Goal: Task Accomplishment & Management: Use online tool/utility

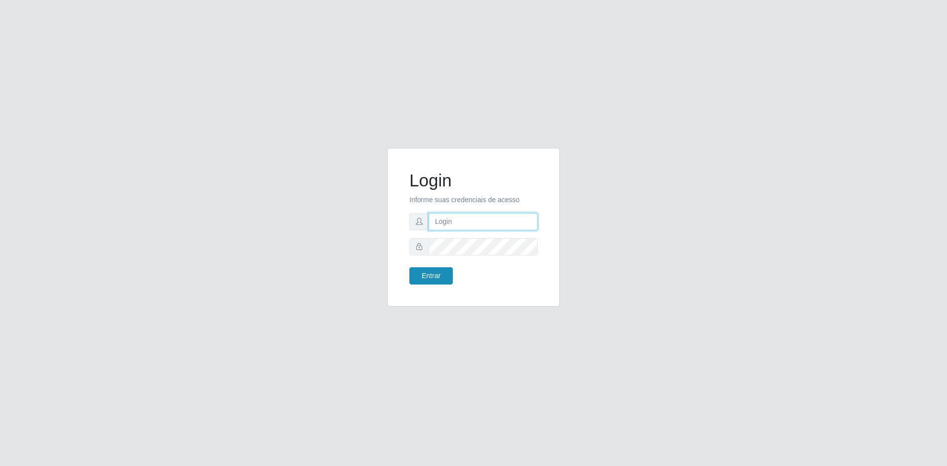
type input "[EMAIL_ADDRESS][DOMAIN_NAME]"
click at [428, 276] on button "Entrar" at bounding box center [430, 275] width 43 height 17
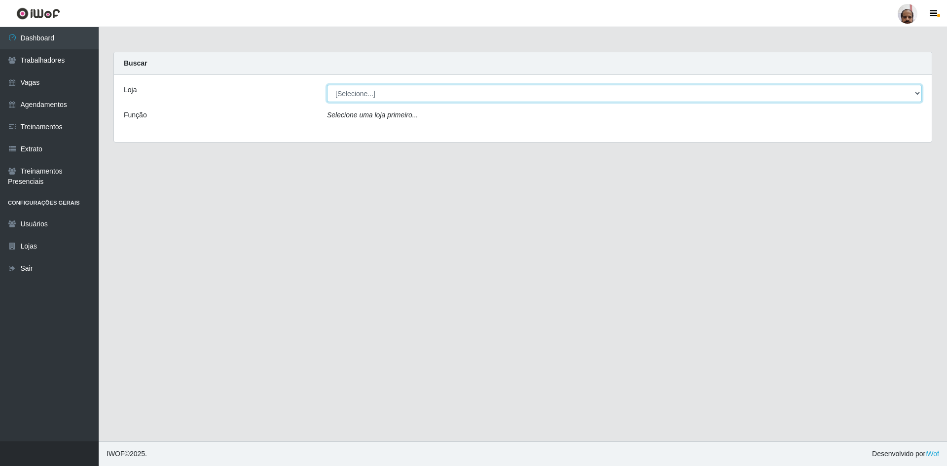
click at [373, 93] on select "[Selecione...] Mar Vermelho - Loja 05" at bounding box center [624, 93] width 595 height 17
select select "252"
click at [327, 85] on select "[Selecione...] Mar Vermelho - Loja 05" at bounding box center [624, 93] width 595 height 17
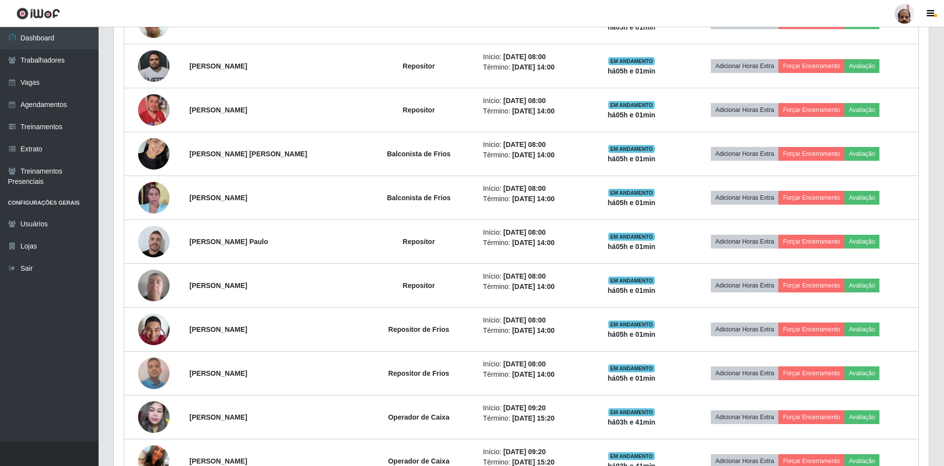
scroll to position [542, 0]
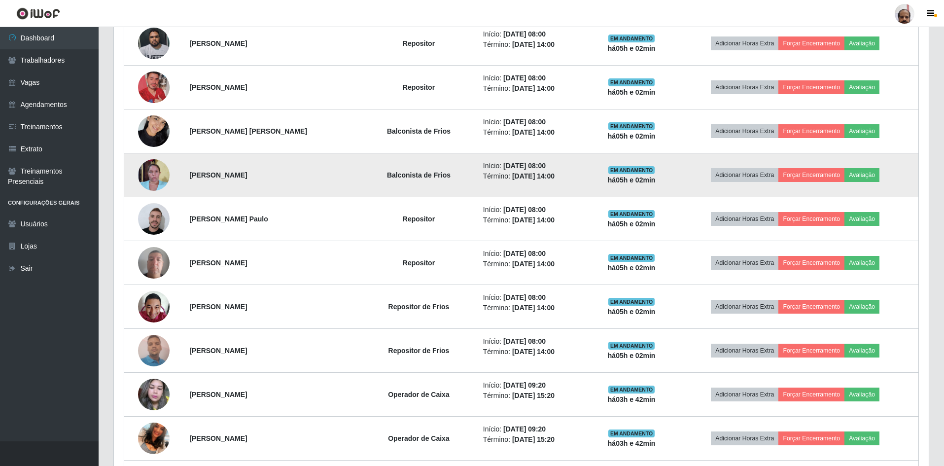
click at [153, 177] on img at bounding box center [154, 175] width 32 height 42
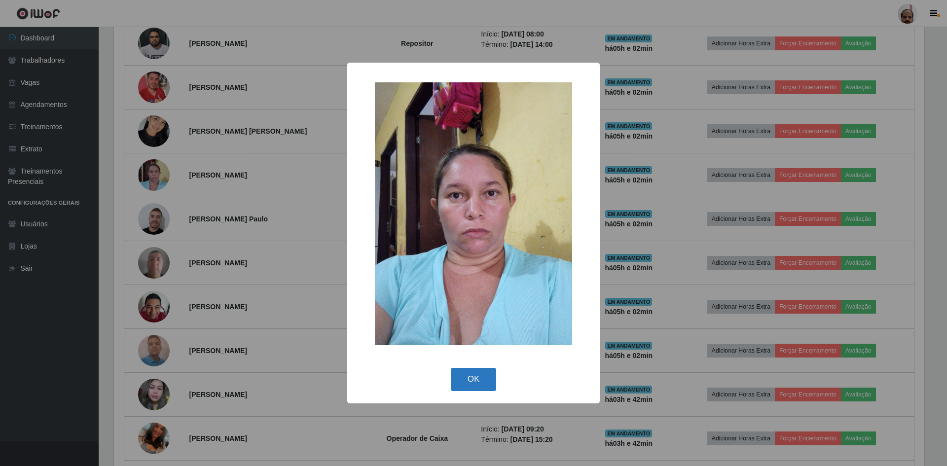
click at [477, 375] on button "OK" at bounding box center [474, 379] width 46 height 23
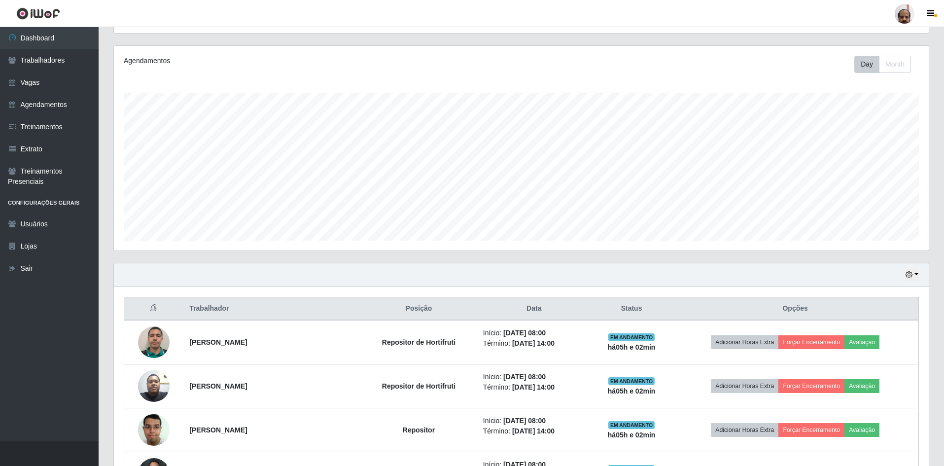
scroll to position [207, 0]
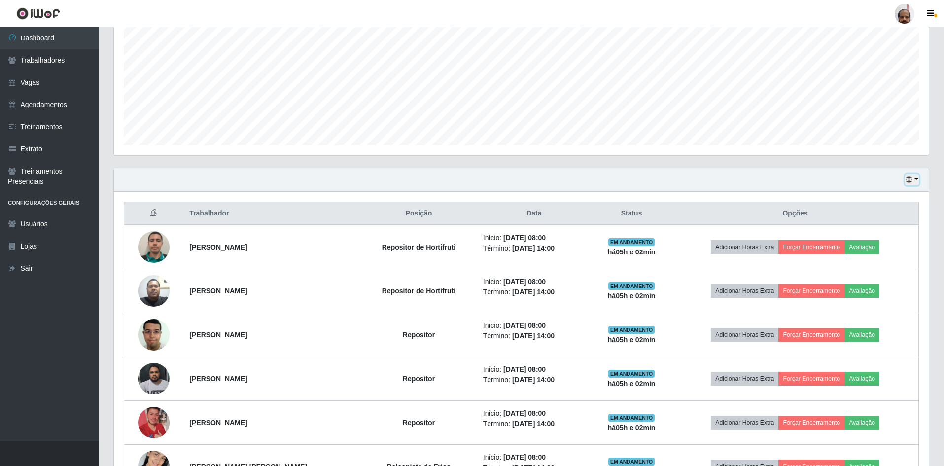
click at [911, 177] on icon "button" at bounding box center [909, 179] width 7 height 7
click at [873, 242] on button "3 dias" at bounding box center [880, 238] width 78 height 21
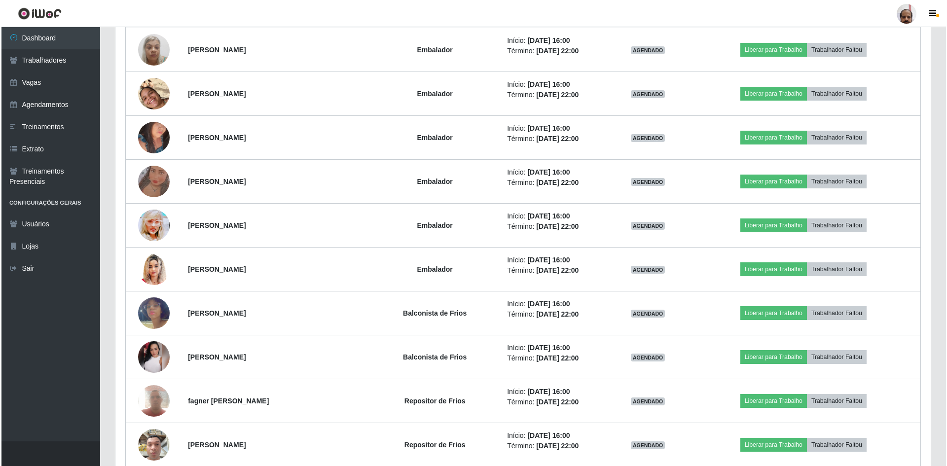
scroll to position [4843, 0]
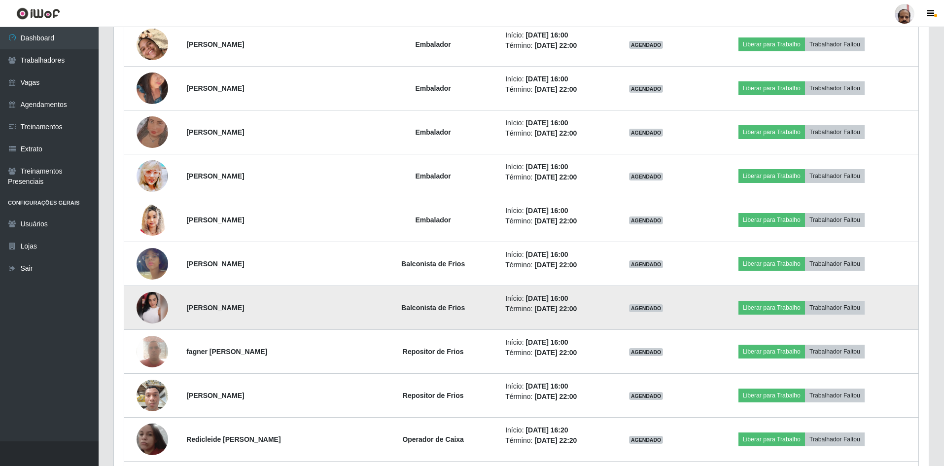
click at [154, 316] on img at bounding box center [153, 308] width 32 height 32
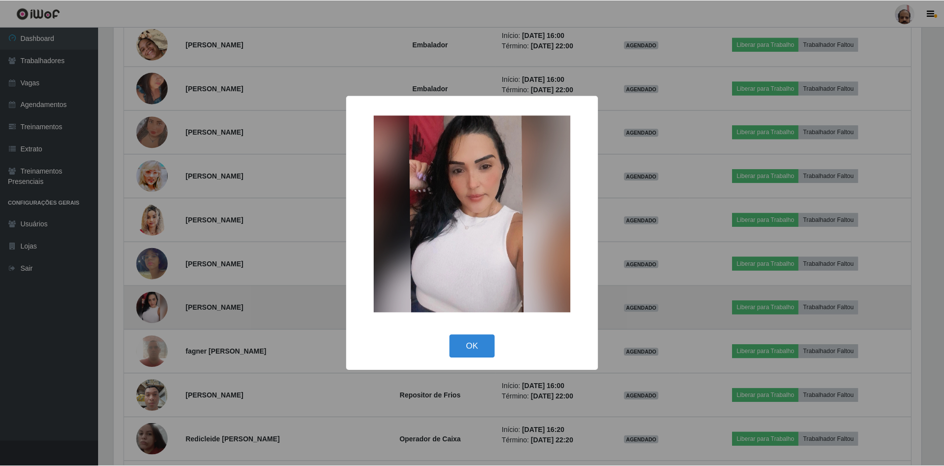
scroll to position [205, 810]
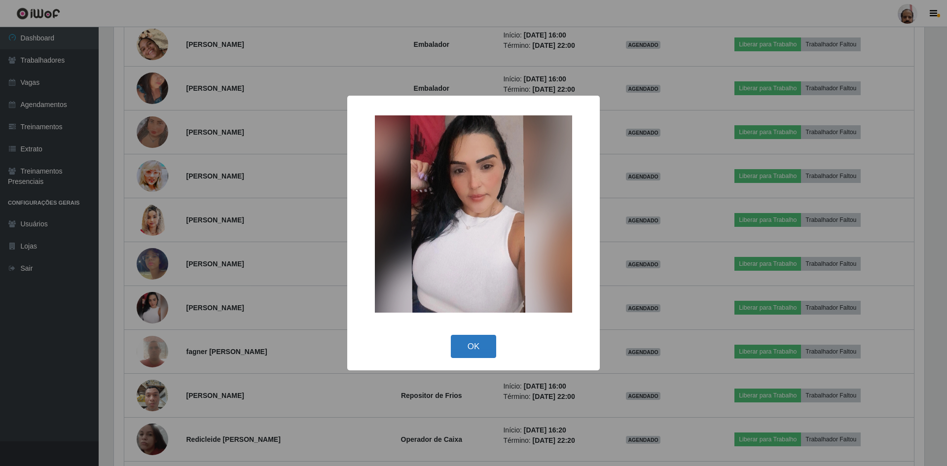
click at [466, 350] on button "OK" at bounding box center [474, 346] width 46 height 23
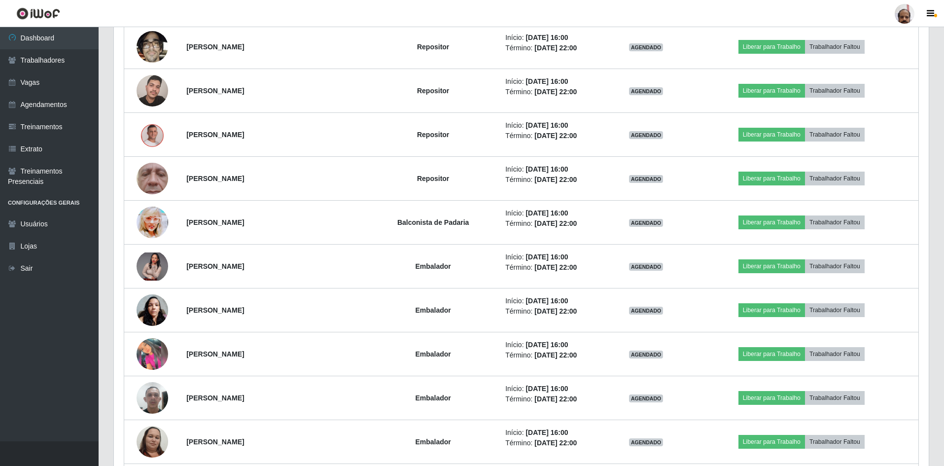
scroll to position [6224, 0]
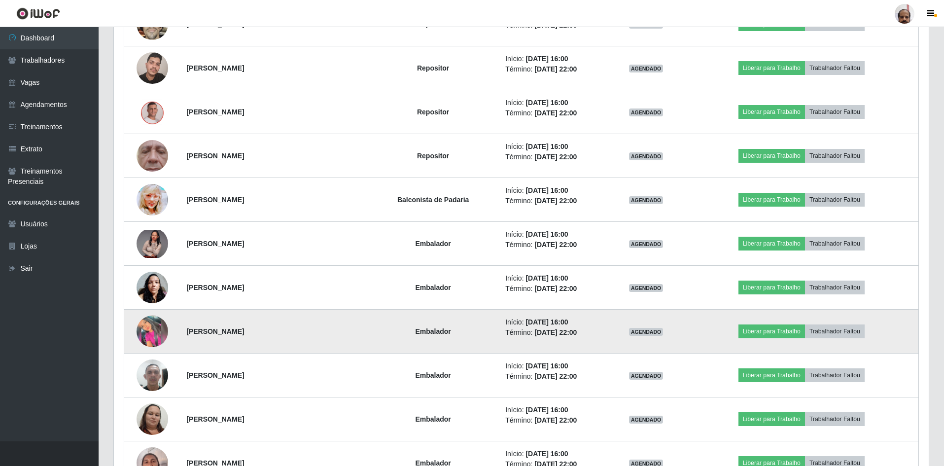
click at [144, 334] on img at bounding box center [153, 332] width 32 height 32
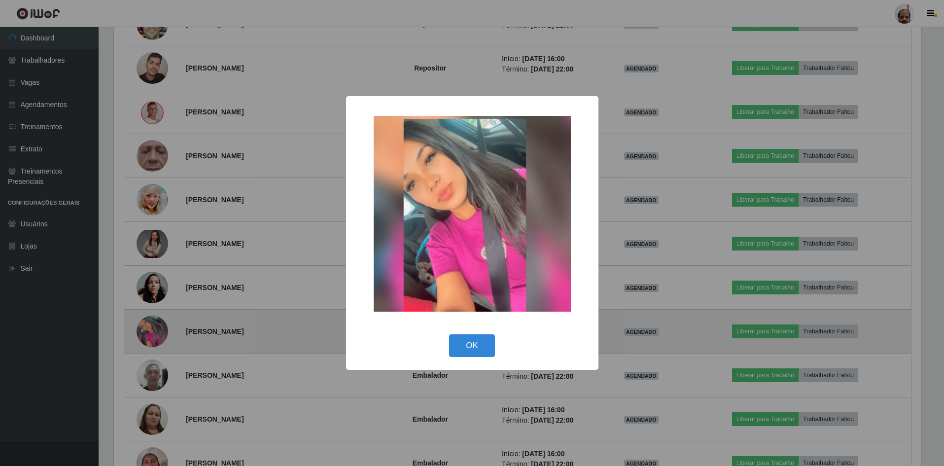
scroll to position [205, 810]
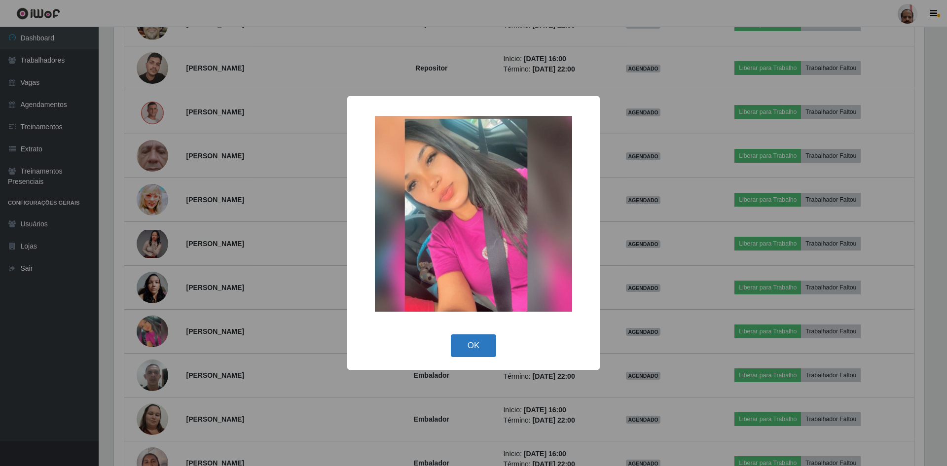
click at [473, 347] on button "OK" at bounding box center [474, 345] width 46 height 23
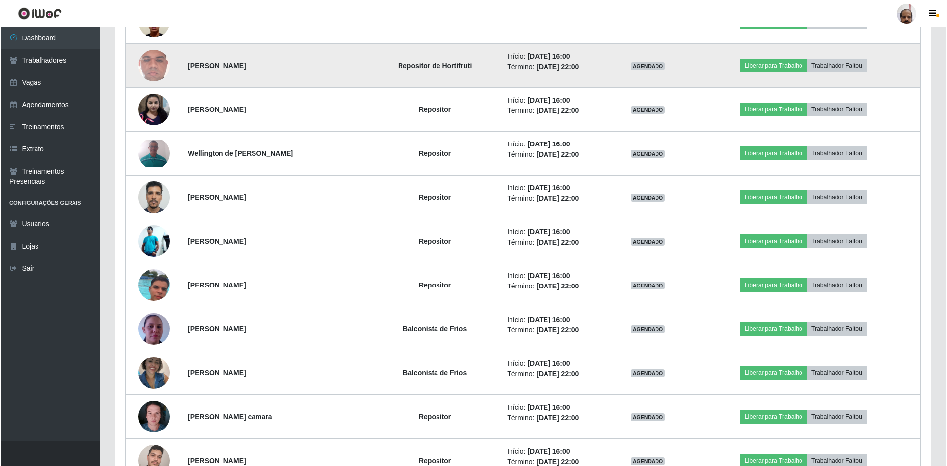
scroll to position [1184, 0]
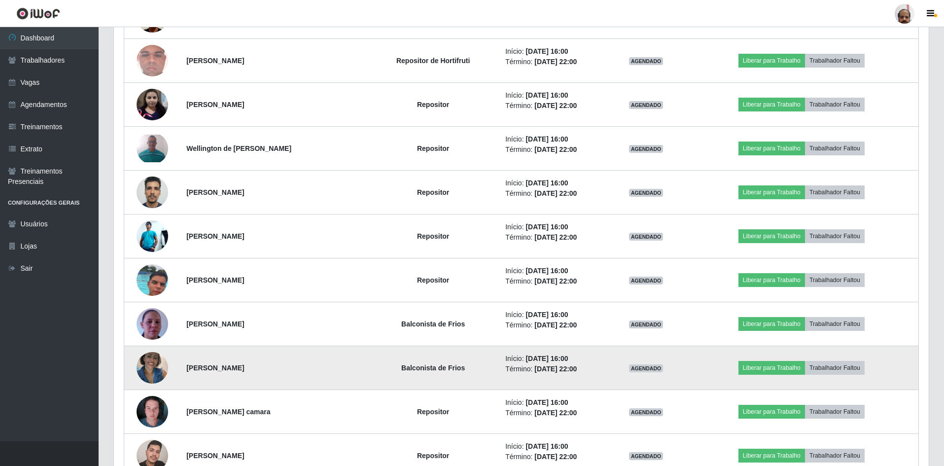
click at [160, 363] on img at bounding box center [153, 368] width 32 height 42
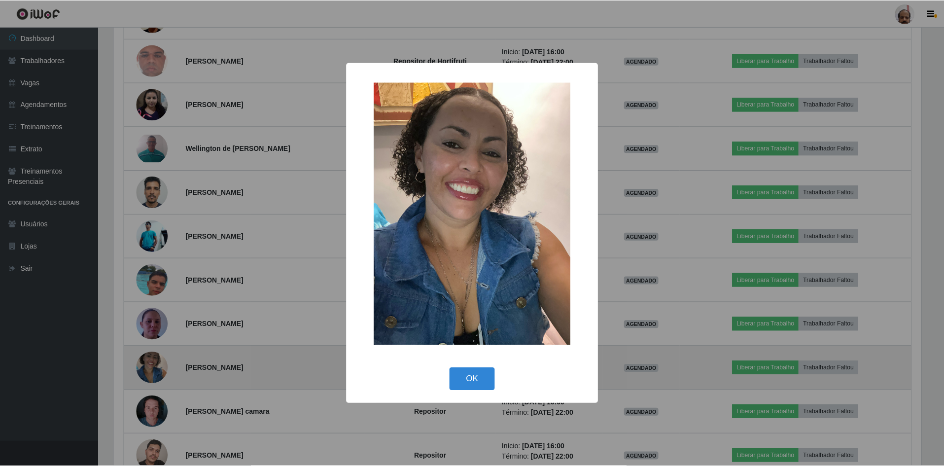
scroll to position [205, 810]
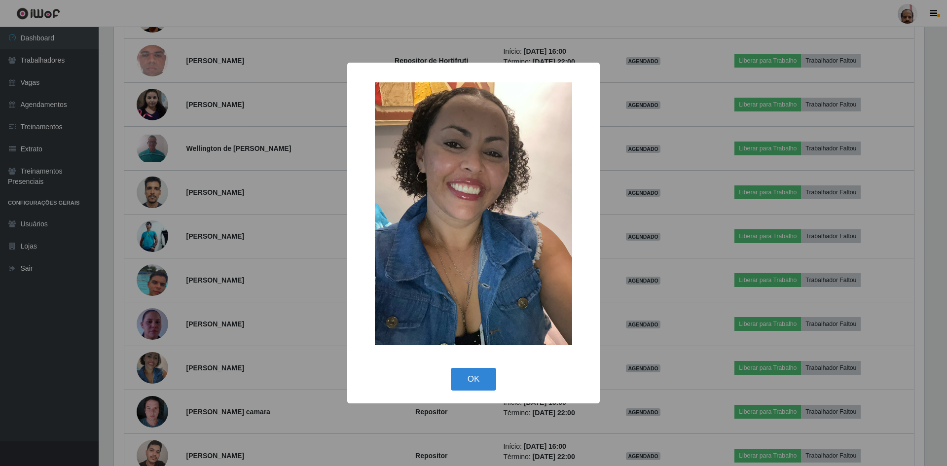
click at [160, 363] on div "× OK Cancel" at bounding box center [473, 233] width 947 height 466
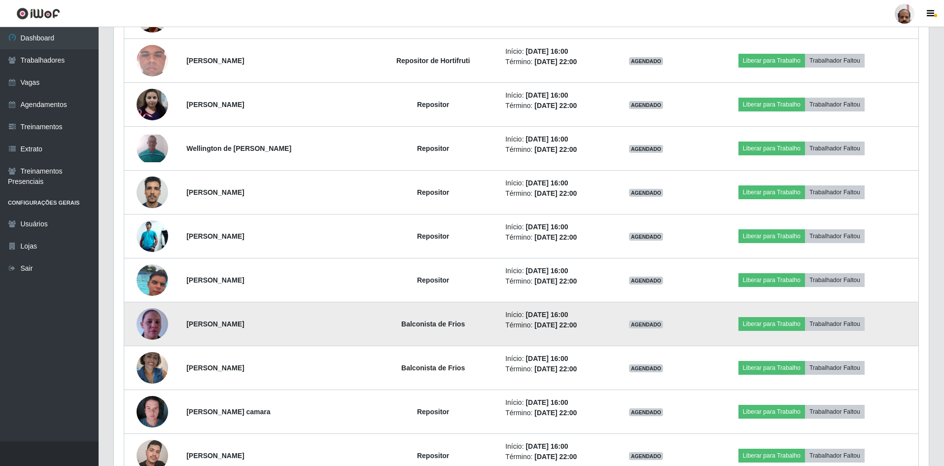
scroll to position [205, 815]
click at [153, 321] on img at bounding box center [153, 324] width 32 height 56
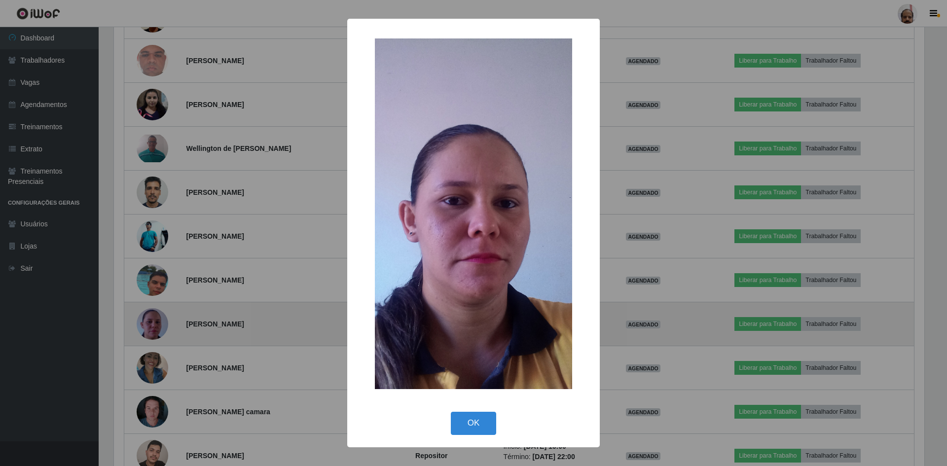
click at [153, 321] on div "× OK Cancel" at bounding box center [473, 233] width 947 height 466
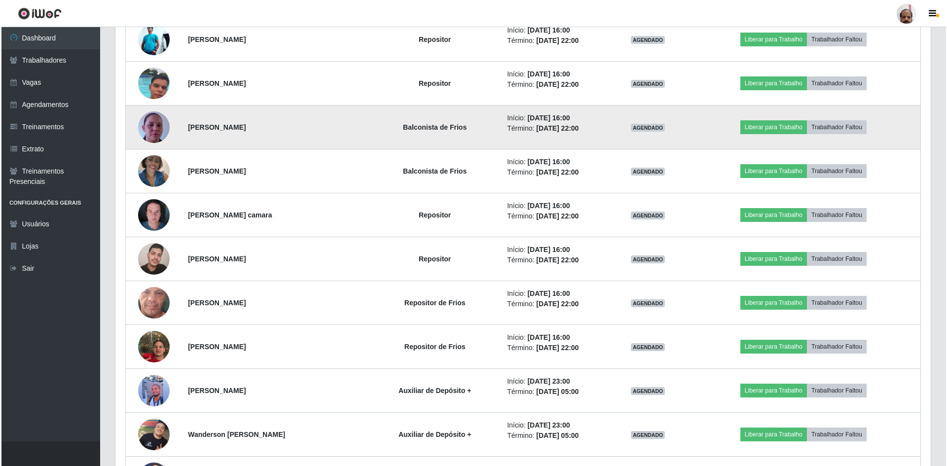
scroll to position [1381, 0]
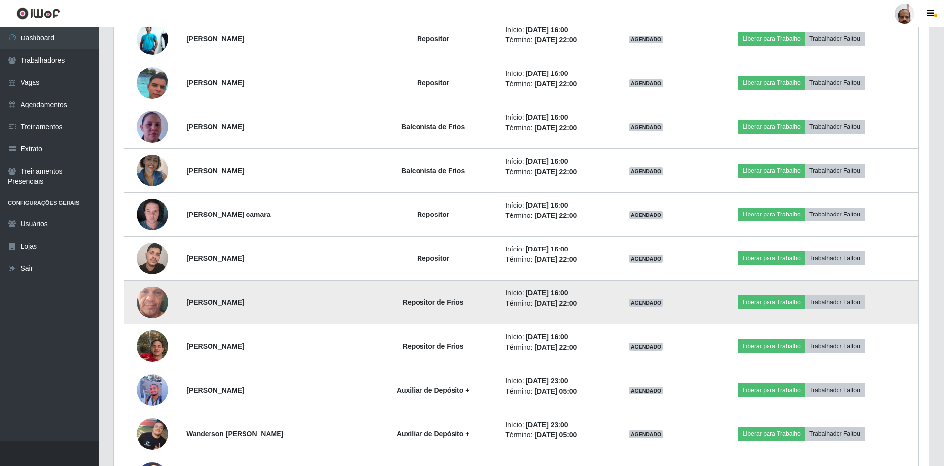
click at [158, 298] on img at bounding box center [153, 302] width 32 height 70
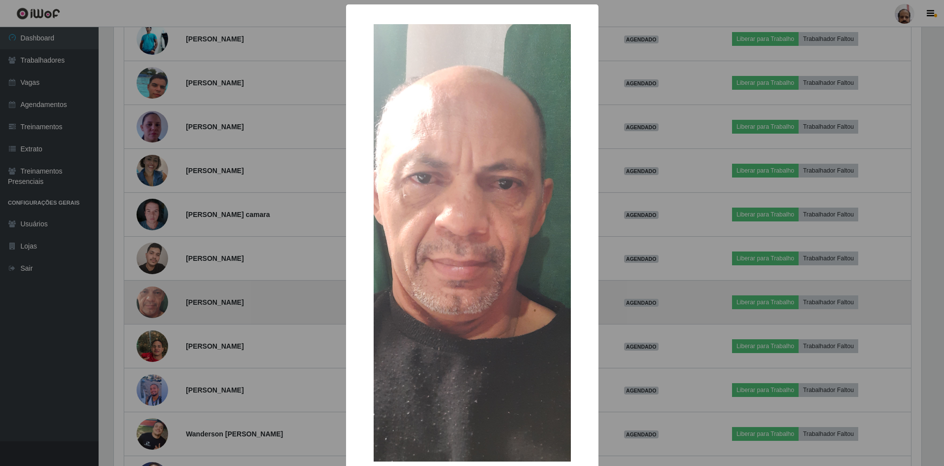
scroll to position [205, 810]
click at [158, 298] on div "× OK Cancel" at bounding box center [473, 233] width 947 height 466
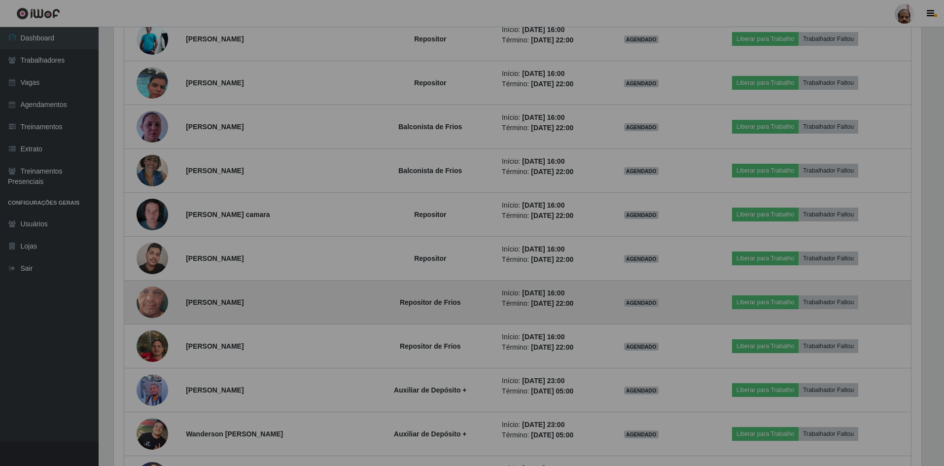
scroll to position [205, 815]
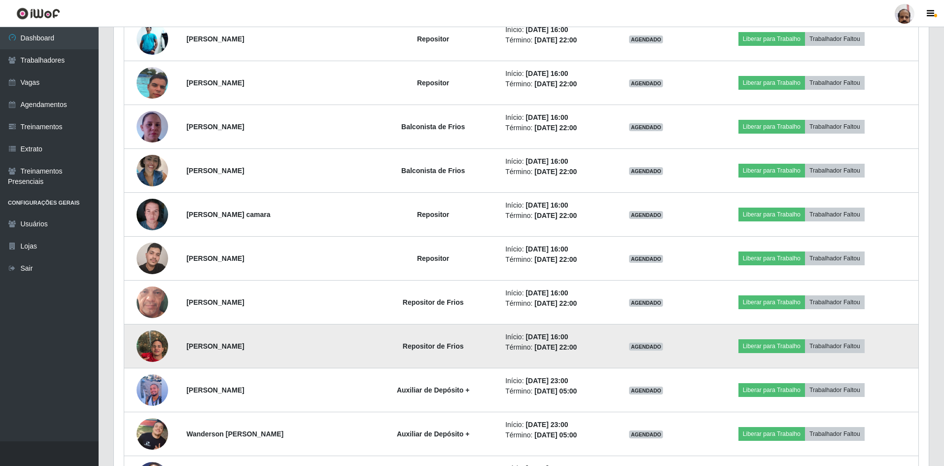
click at [155, 347] on img at bounding box center [153, 346] width 32 height 56
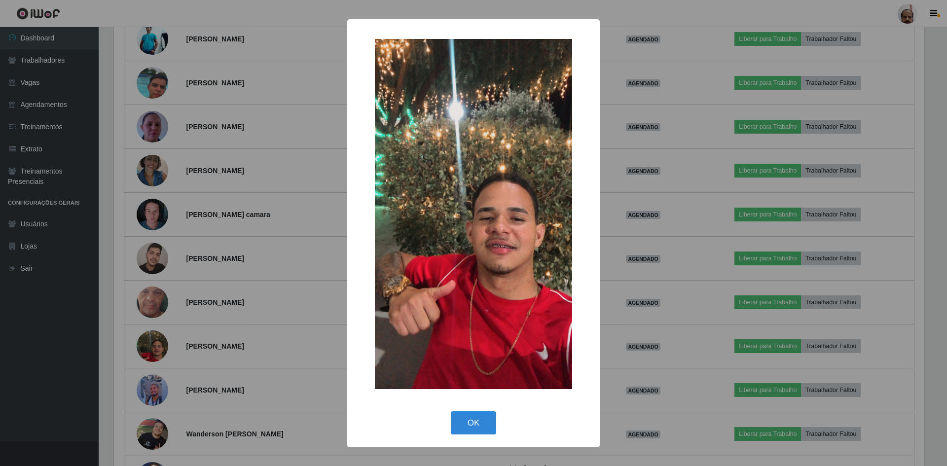
click at [157, 347] on div "× OK Cancel" at bounding box center [473, 233] width 947 height 466
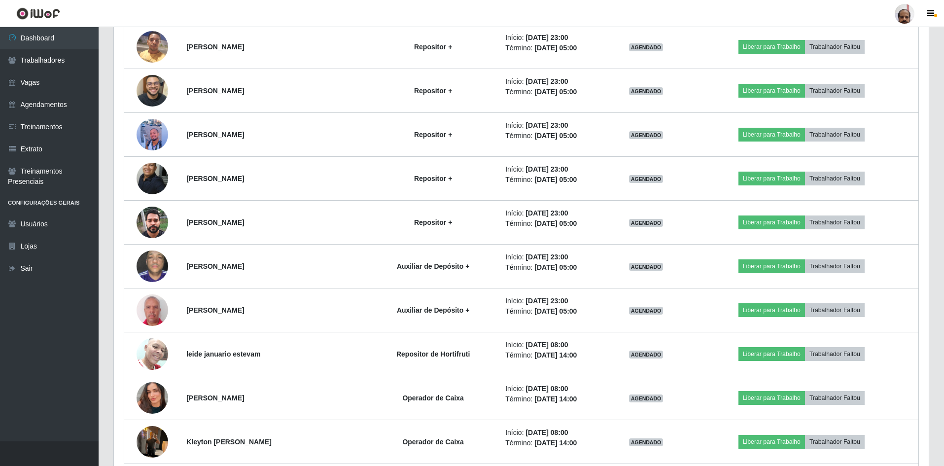
scroll to position [3156, 0]
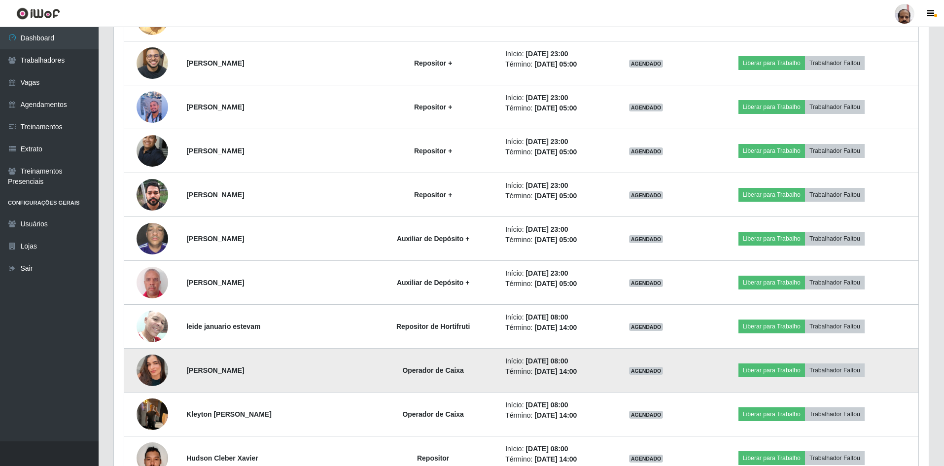
click at [148, 372] on img at bounding box center [153, 370] width 32 height 56
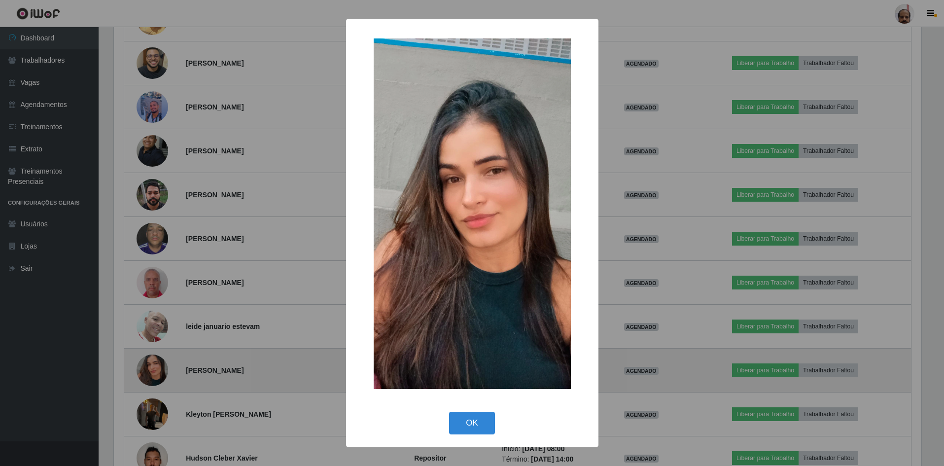
scroll to position [205, 810]
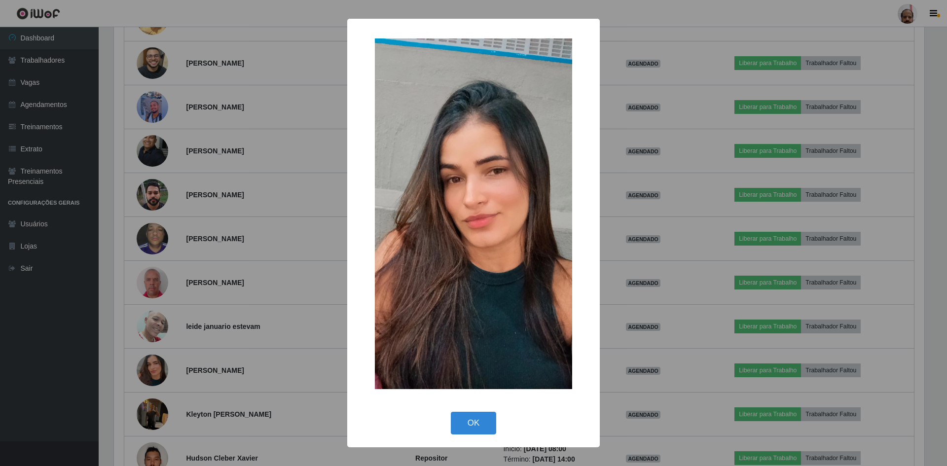
click at [151, 371] on div "× OK Cancel" at bounding box center [473, 233] width 947 height 466
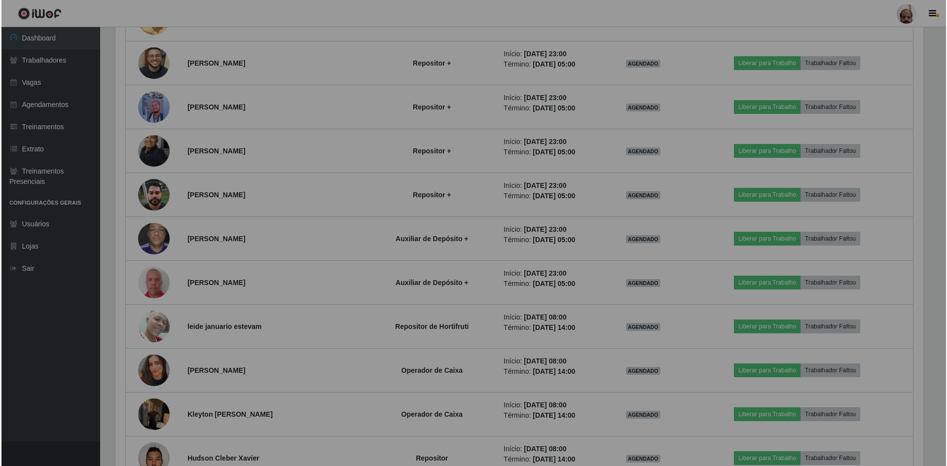
scroll to position [205, 815]
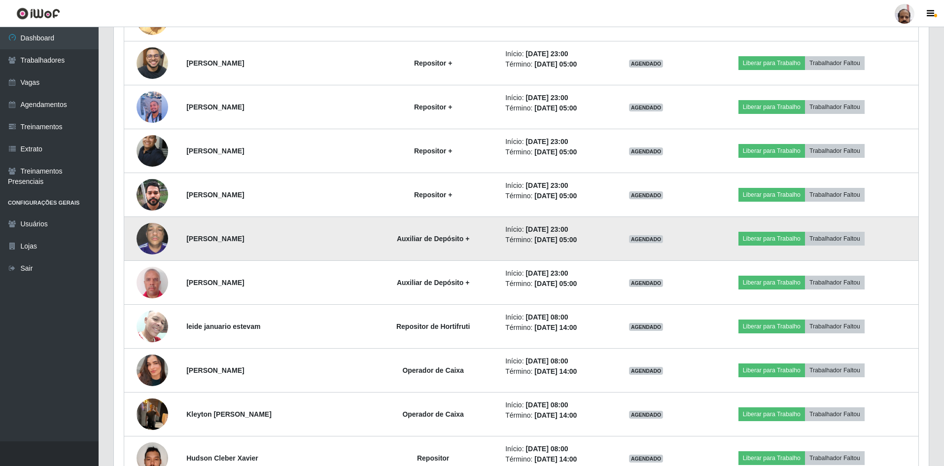
click at [158, 235] on img at bounding box center [153, 238] width 32 height 42
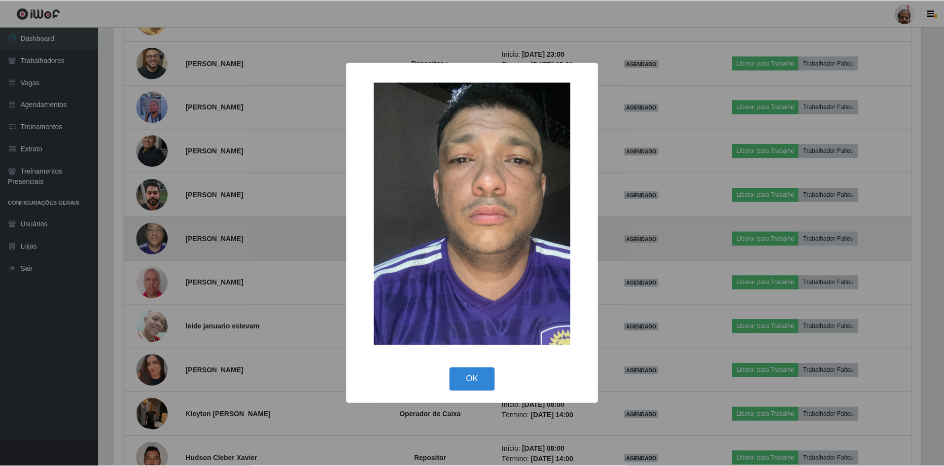
scroll to position [205, 810]
click at [158, 235] on div "× OK Cancel" at bounding box center [473, 233] width 947 height 466
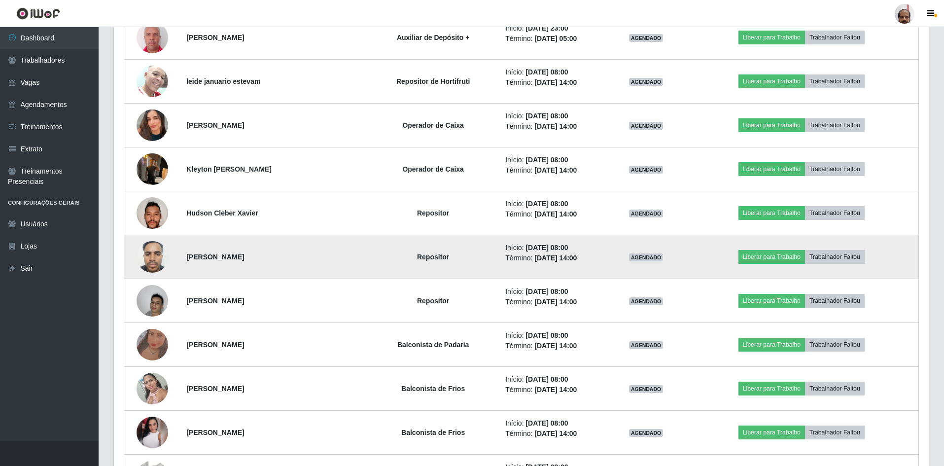
scroll to position [3403, 0]
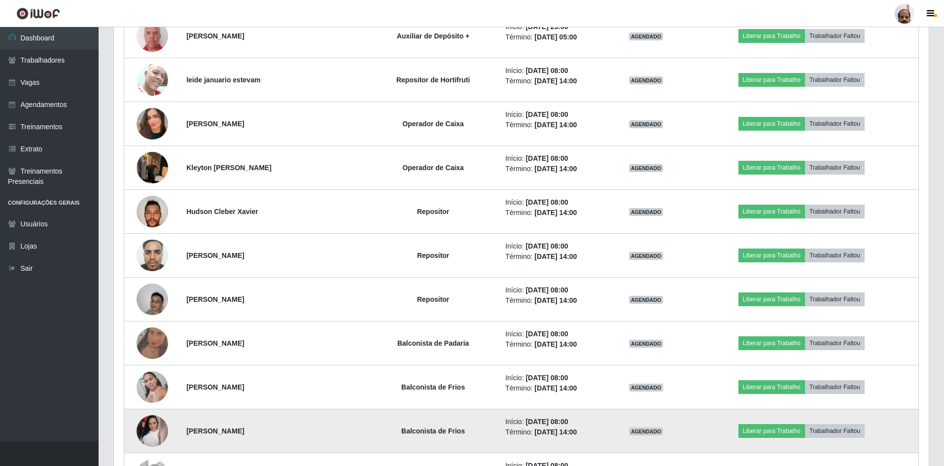
click at [154, 433] on img at bounding box center [153, 431] width 32 height 32
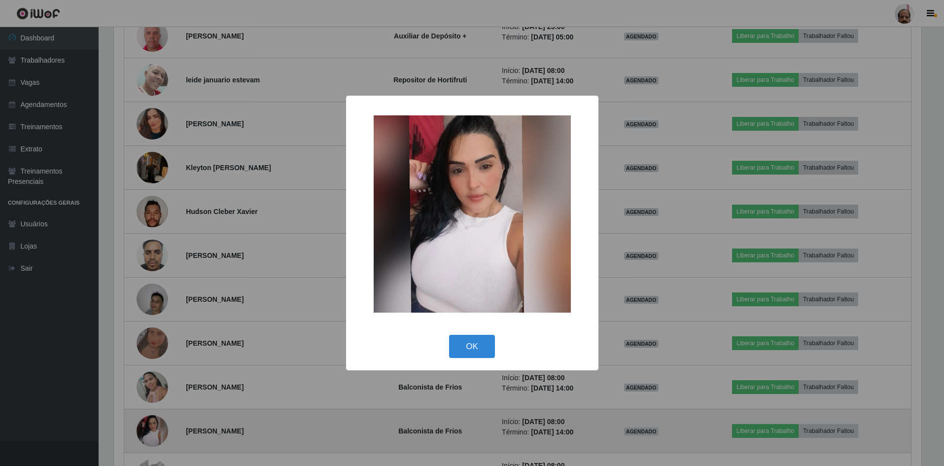
scroll to position [205, 810]
click at [154, 433] on div "× OK Cancel" at bounding box center [473, 233] width 947 height 466
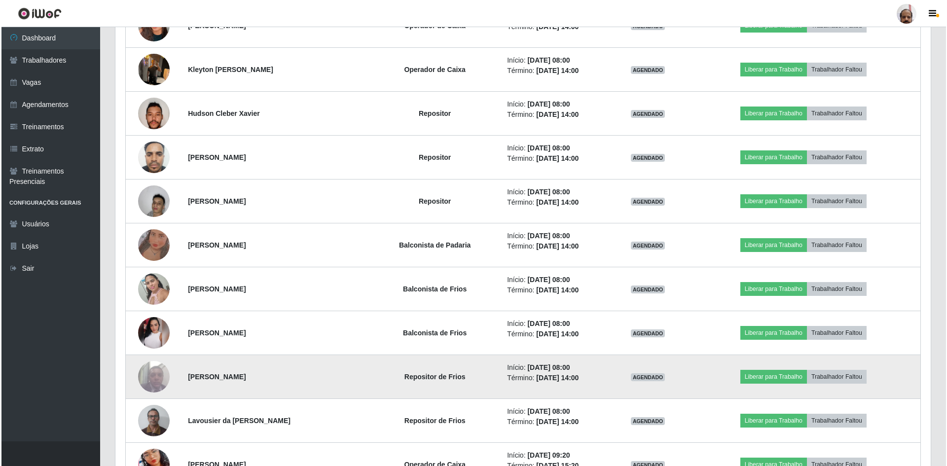
scroll to position [3501, 0]
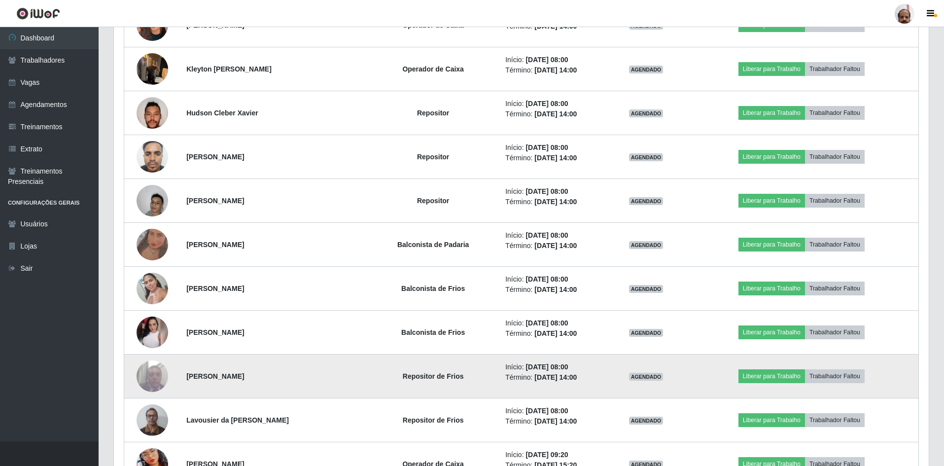
click at [162, 375] on img at bounding box center [153, 376] width 32 height 42
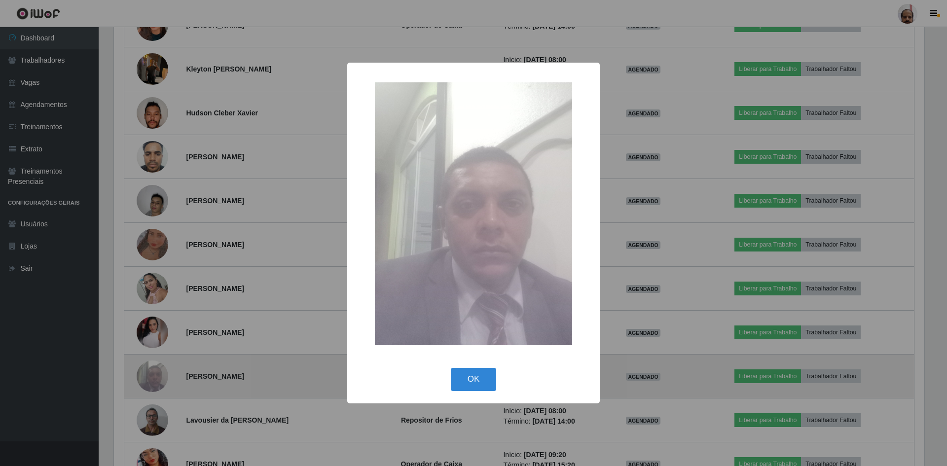
click at [162, 375] on div "× OK Cancel" at bounding box center [473, 233] width 947 height 466
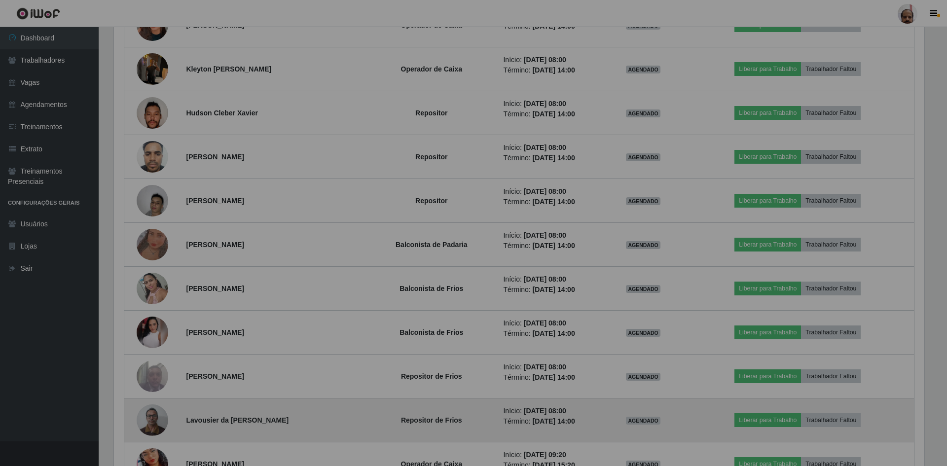
scroll to position [205, 815]
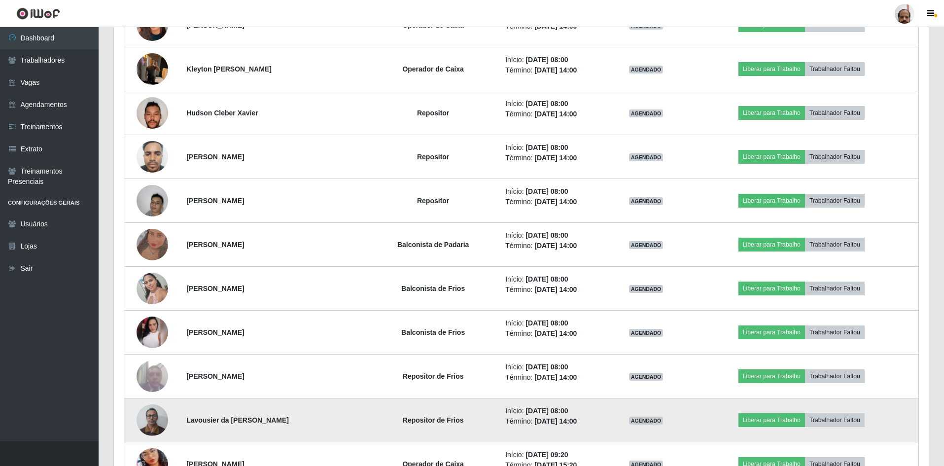
click at [146, 413] on img at bounding box center [153, 420] width 32 height 42
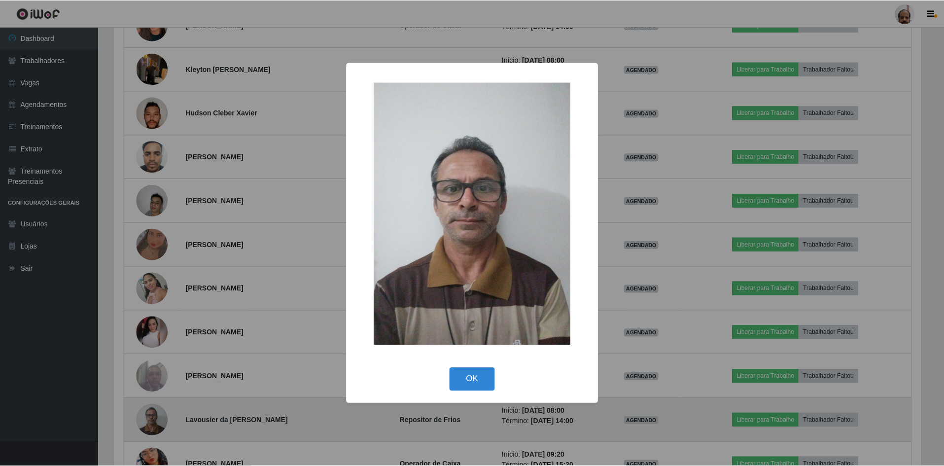
scroll to position [205, 810]
click at [146, 413] on div "× OK Cancel" at bounding box center [473, 233] width 947 height 466
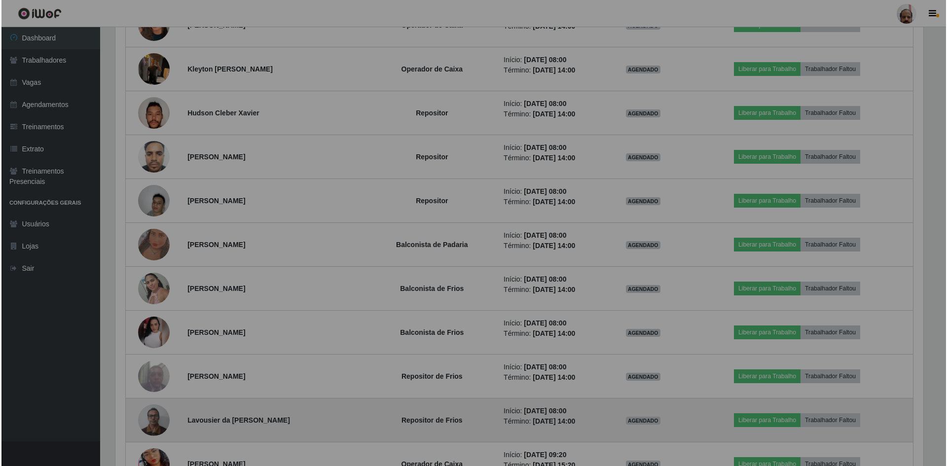
scroll to position [205, 815]
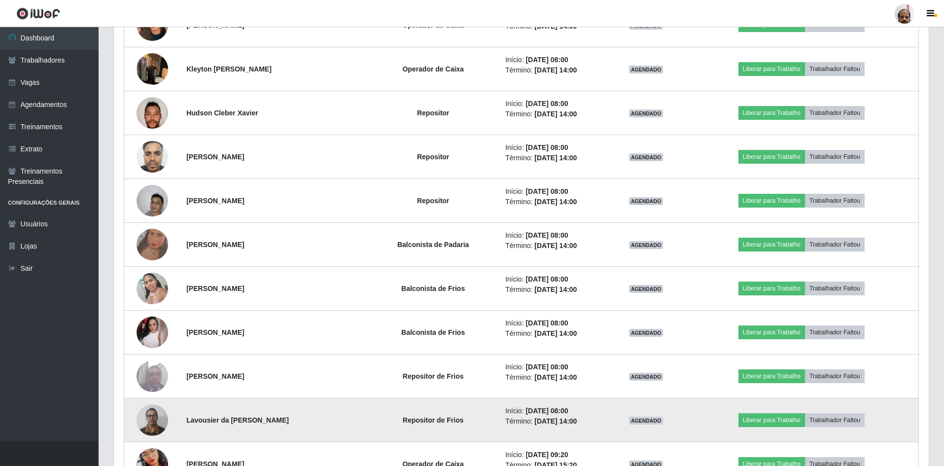
click at [151, 423] on img at bounding box center [153, 420] width 32 height 42
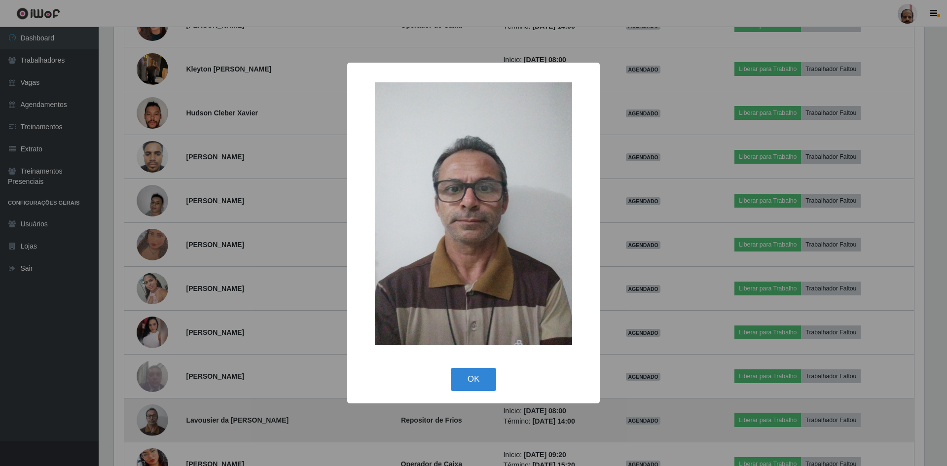
click at [151, 423] on div "× OK Cancel" at bounding box center [473, 233] width 947 height 466
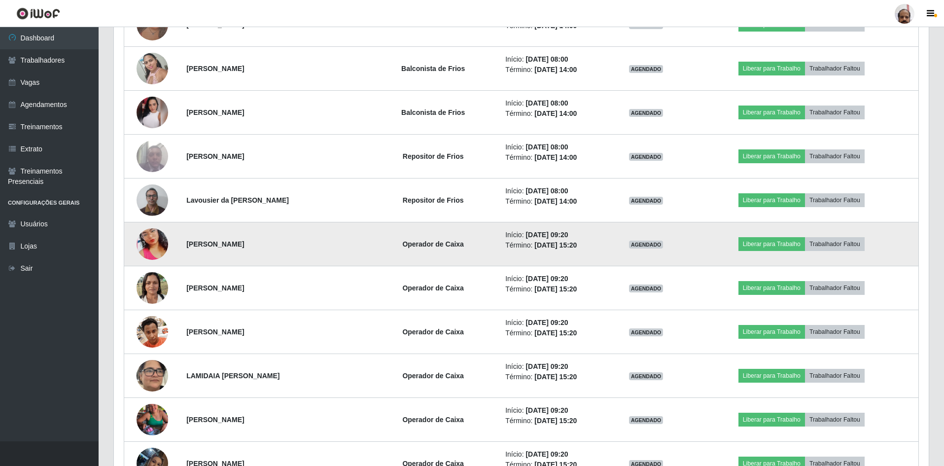
scroll to position [0, 0]
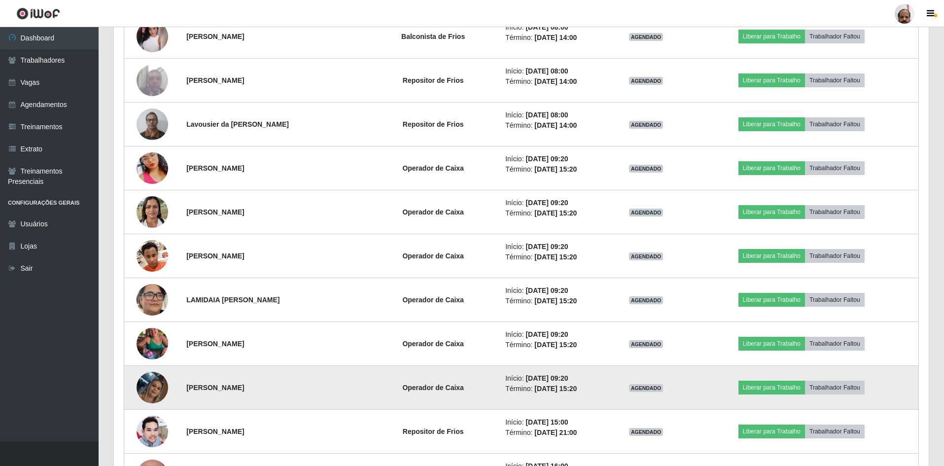
click at [145, 386] on img at bounding box center [153, 388] width 32 height 56
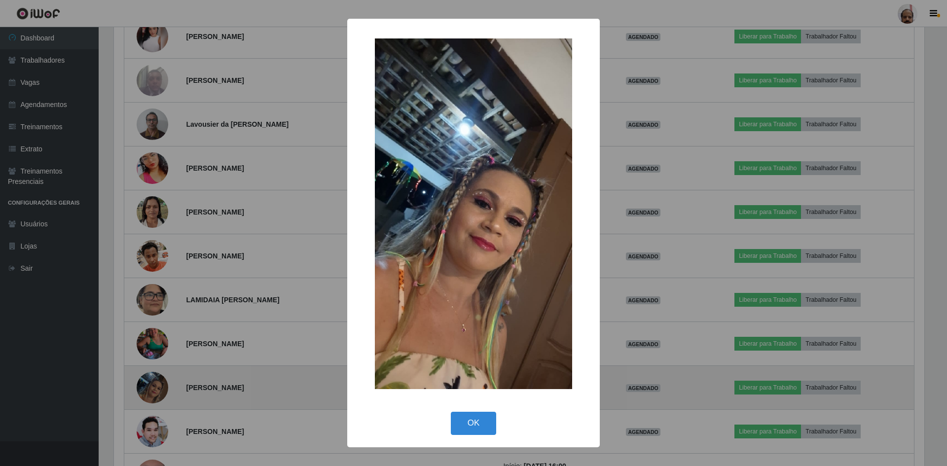
click at [145, 386] on div "× OK Cancel" at bounding box center [473, 233] width 947 height 466
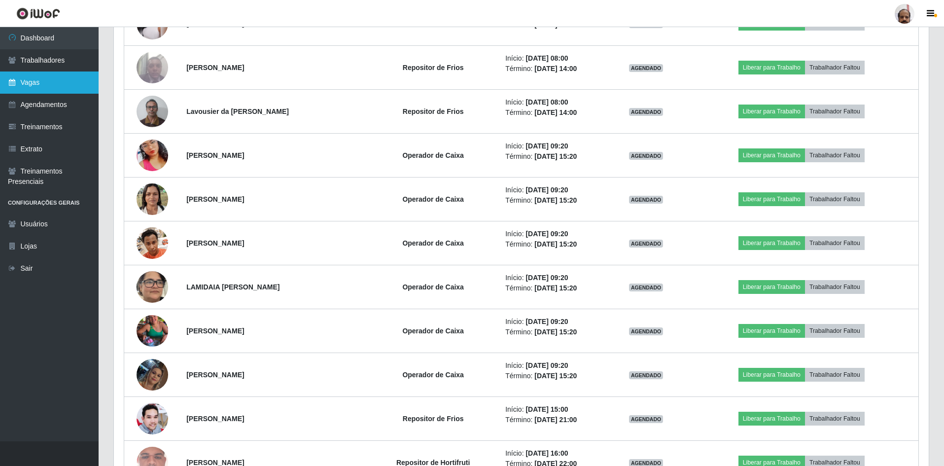
scroll to position [3748, 0]
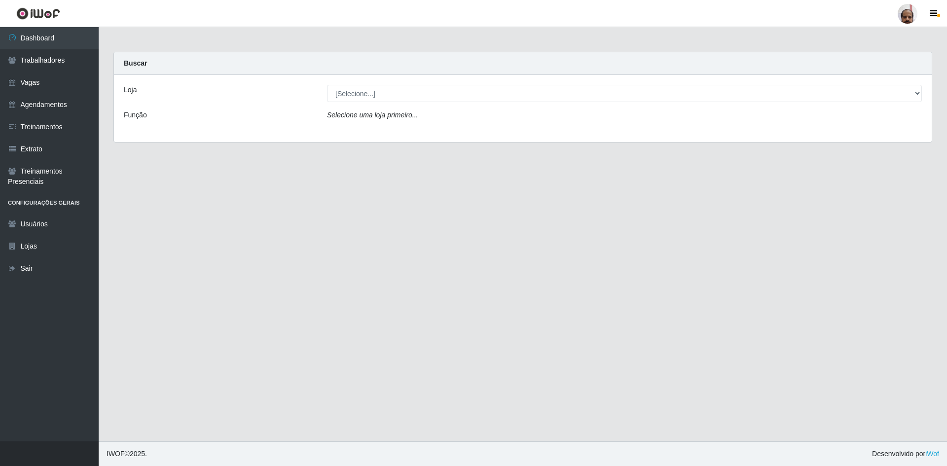
click at [353, 84] on div "Loja [Selecione...] Mar Vermelho - Loja 05 Função Selecione uma loja primeiro..." at bounding box center [523, 108] width 818 height 67
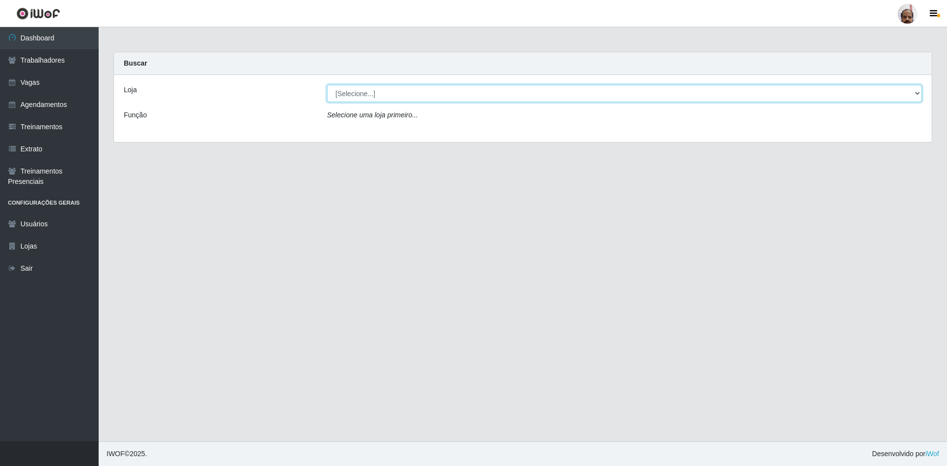
click at [351, 89] on select "[Selecione...] Mar Vermelho - Loja 05" at bounding box center [624, 93] width 595 height 17
select select "252"
click at [327, 85] on select "[Selecione...] Mar Vermelho - Loja 05" at bounding box center [624, 93] width 595 height 17
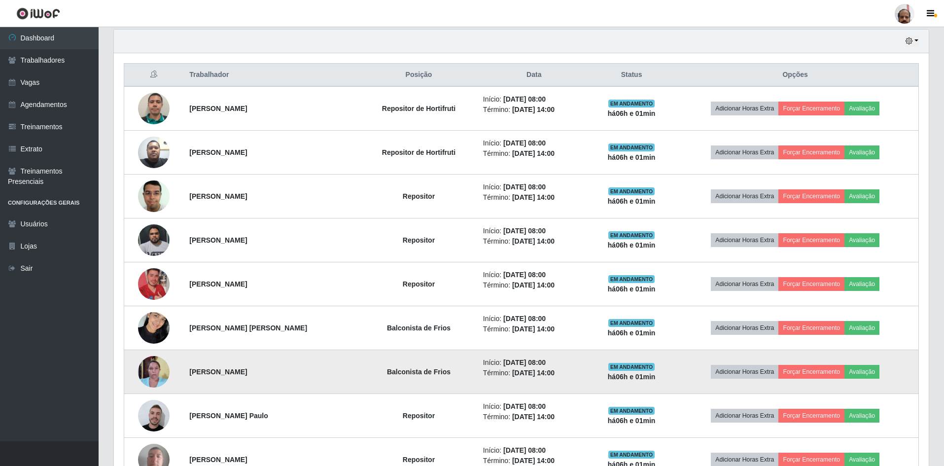
scroll to position [345, 0]
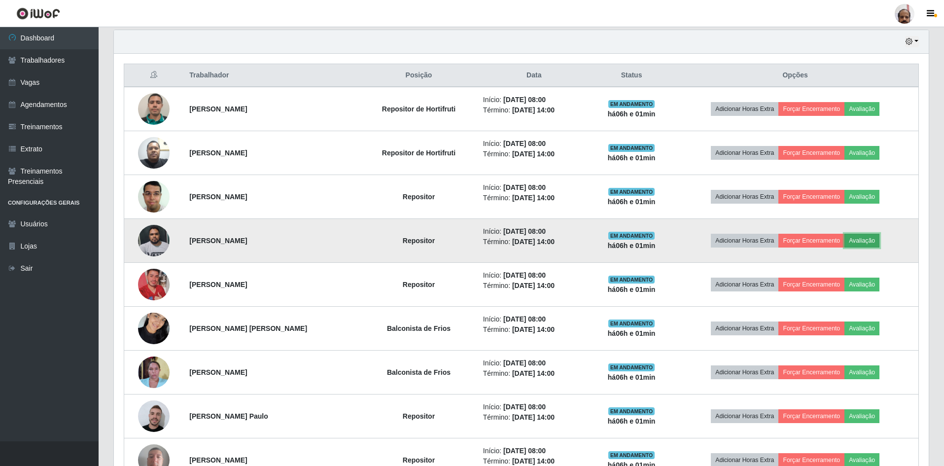
click at [859, 237] on button "Avaliação" at bounding box center [862, 241] width 35 height 14
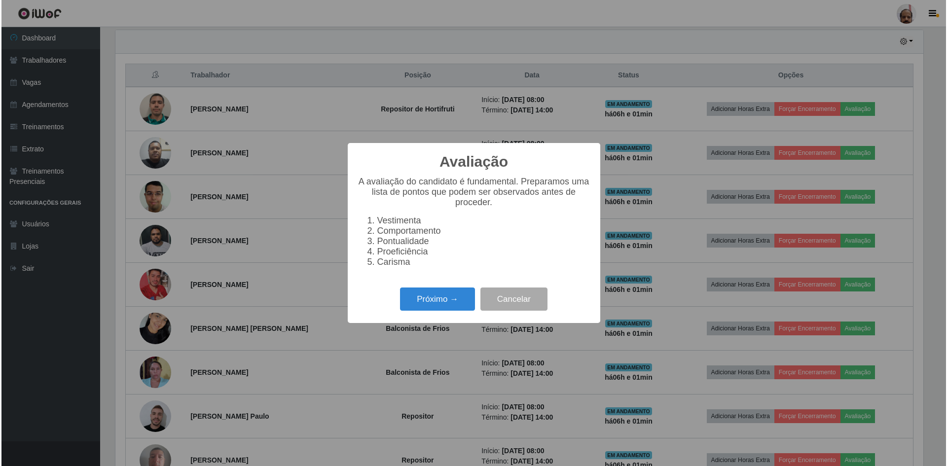
scroll to position [205, 810]
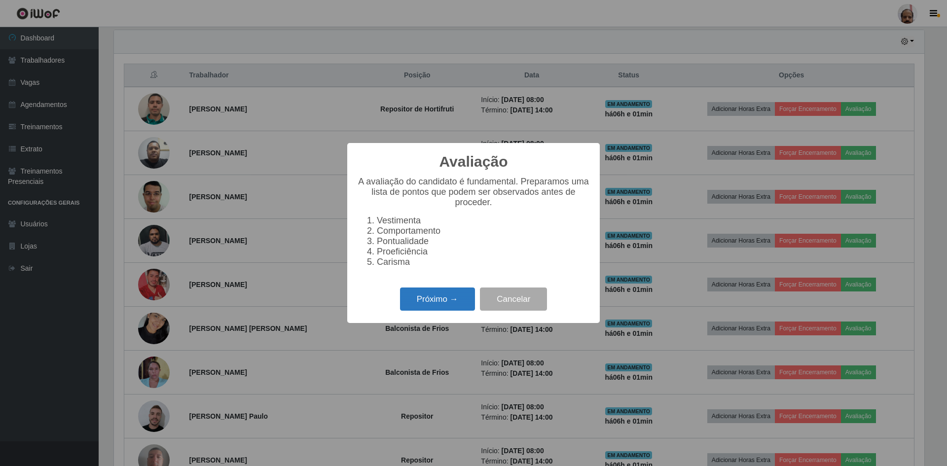
click at [440, 304] on button "Próximo →" at bounding box center [437, 299] width 75 height 23
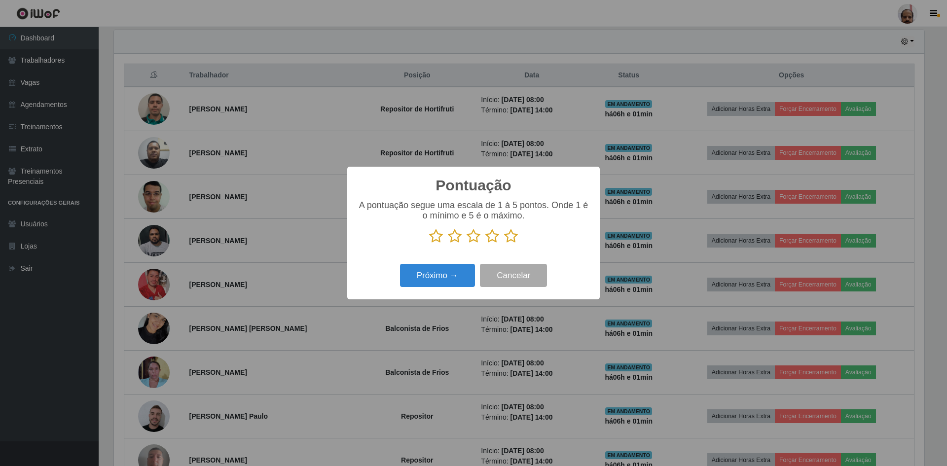
click at [513, 240] on icon at bounding box center [511, 236] width 14 height 15
click at [504, 244] on input "radio" at bounding box center [504, 244] width 0 height 0
click at [440, 276] on button "Próximo →" at bounding box center [437, 275] width 75 height 23
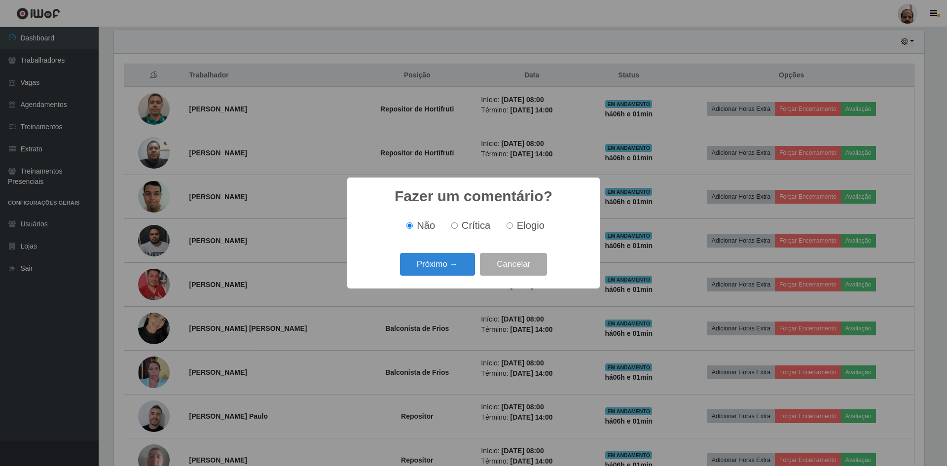
click at [509, 227] on input "Elogio" at bounding box center [509, 225] width 6 height 6
radio input "true"
click at [433, 267] on button "Próximo →" at bounding box center [437, 264] width 75 height 23
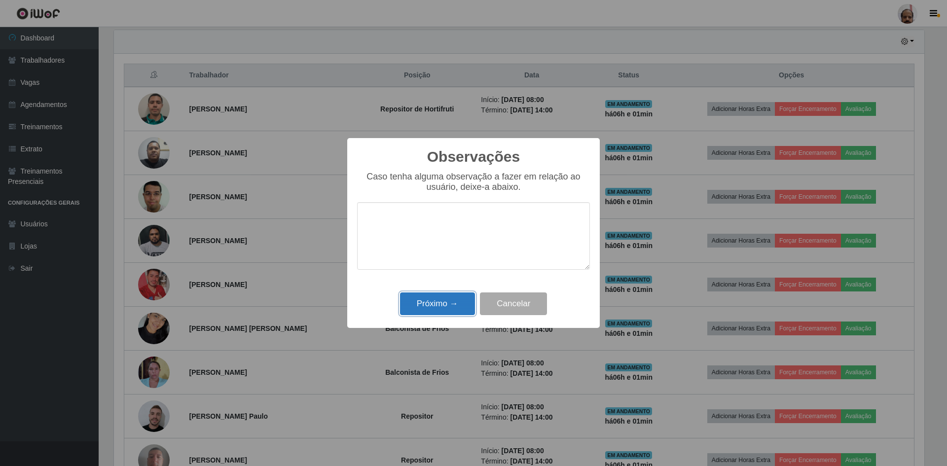
click at [432, 304] on button "Próximo →" at bounding box center [437, 303] width 75 height 23
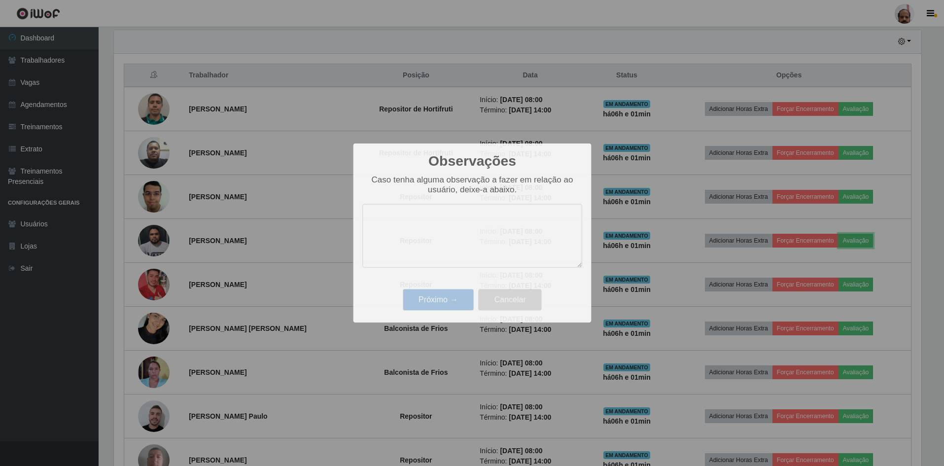
scroll to position [205, 815]
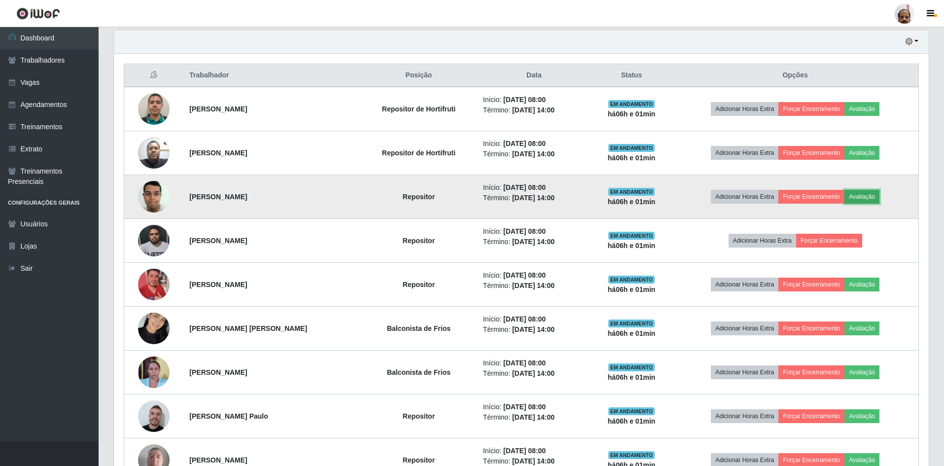
click at [858, 194] on button "Avaliação" at bounding box center [862, 197] width 35 height 14
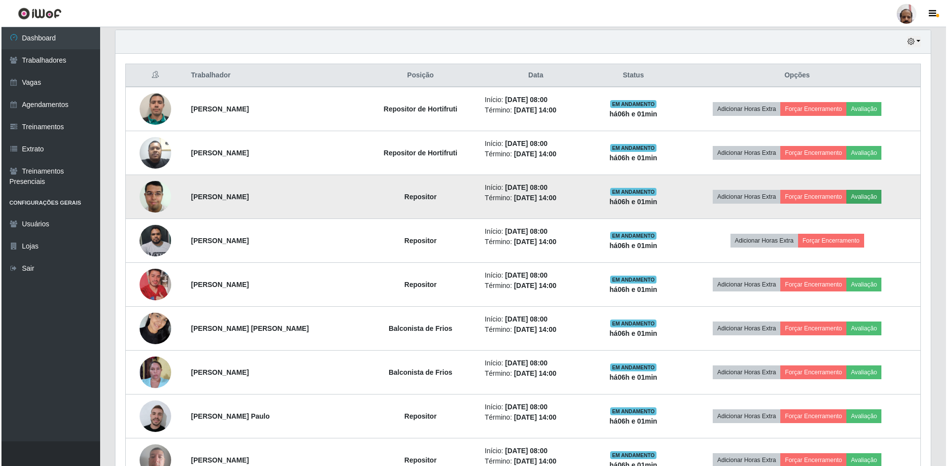
scroll to position [205, 810]
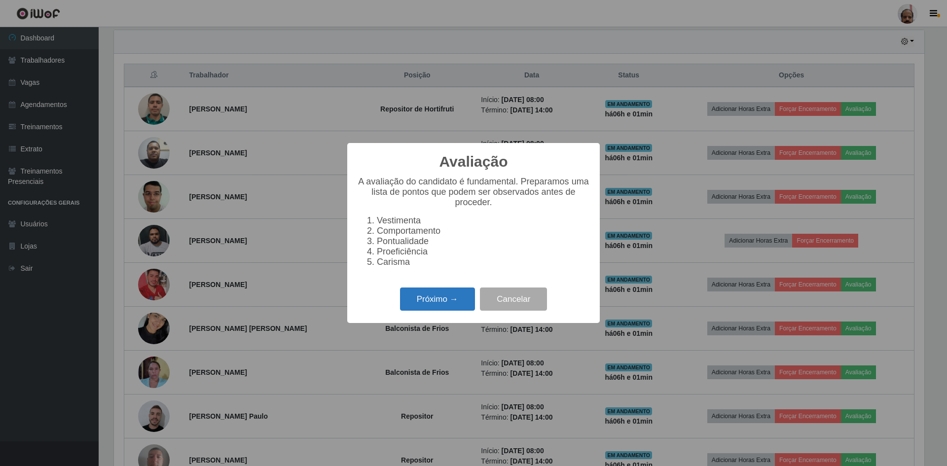
click at [442, 303] on button "Próximo →" at bounding box center [437, 299] width 75 height 23
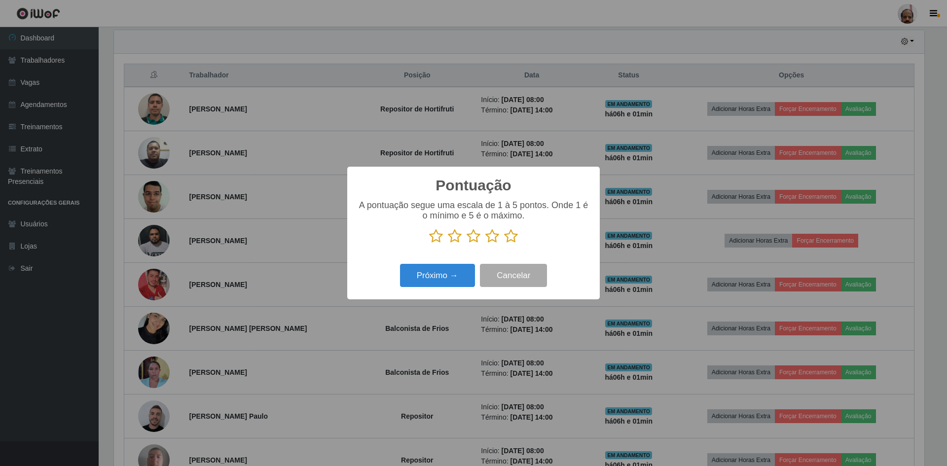
click at [510, 238] on icon at bounding box center [511, 236] width 14 height 15
click at [504, 244] on input "radio" at bounding box center [504, 244] width 0 height 0
click at [451, 272] on button "Próximo →" at bounding box center [437, 275] width 75 height 23
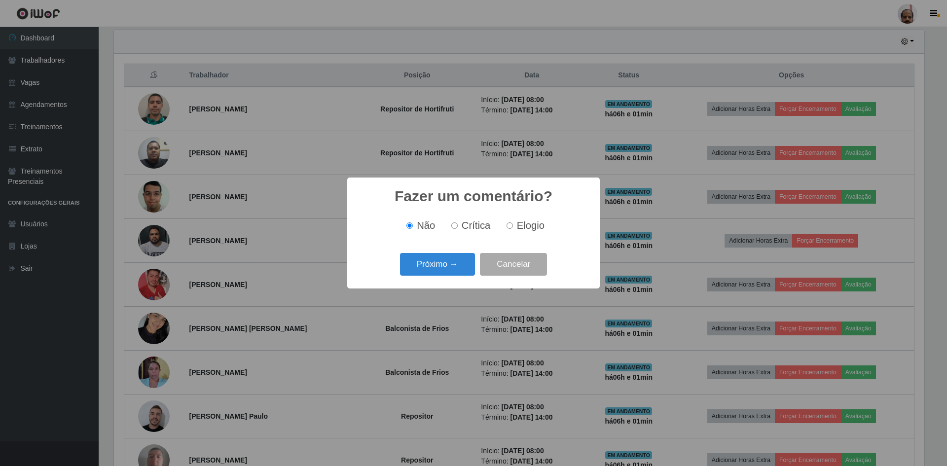
click at [509, 227] on input "Elogio" at bounding box center [509, 225] width 6 height 6
radio input "true"
click at [452, 265] on button "Próximo →" at bounding box center [437, 264] width 75 height 23
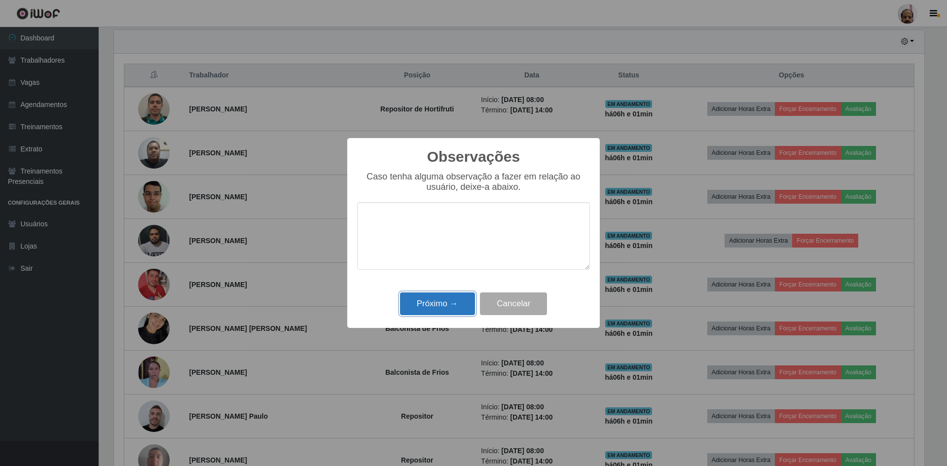
click at [440, 305] on button "Próximo →" at bounding box center [437, 303] width 75 height 23
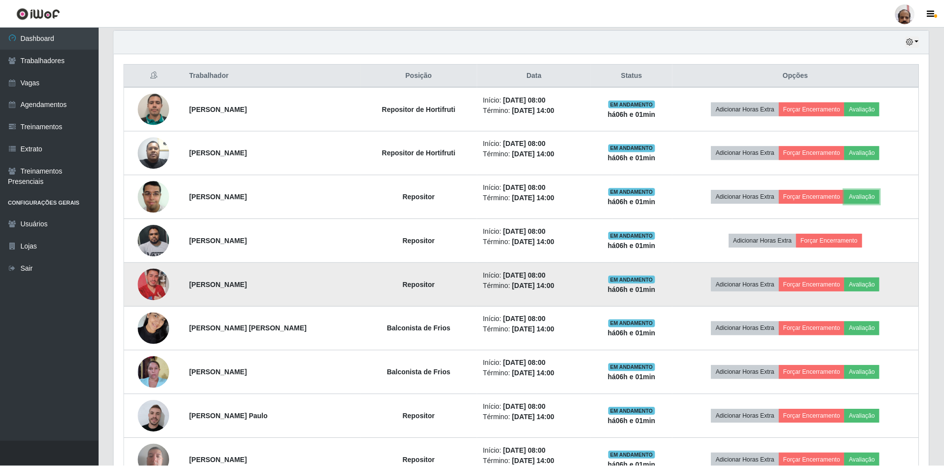
scroll to position [205, 815]
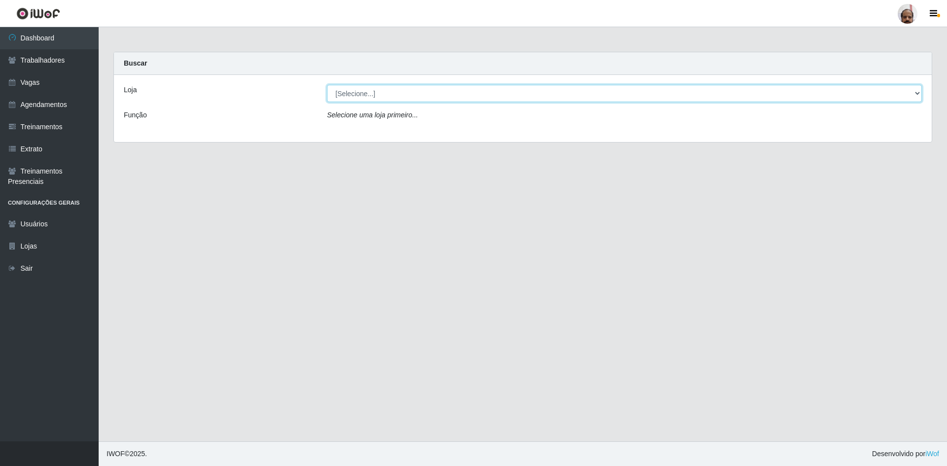
drag, startPoint x: 358, startPoint y: 95, endPoint x: 369, endPoint y: 101, distance: 12.8
click at [359, 94] on select "[Selecione...] Mar Vermelho - Loja 05" at bounding box center [624, 93] width 595 height 17
select select "252"
click at [327, 85] on select "[Selecione...] Mar Vermelho - Loja 05" at bounding box center [624, 93] width 595 height 17
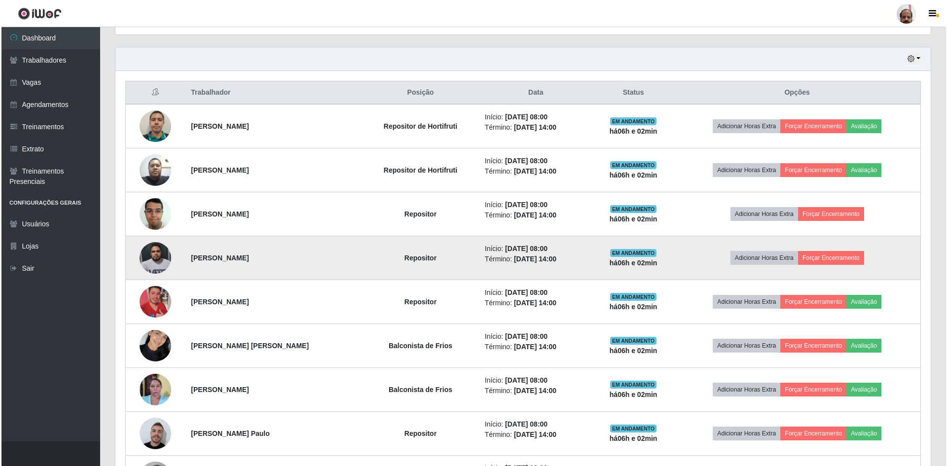
scroll to position [345, 0]
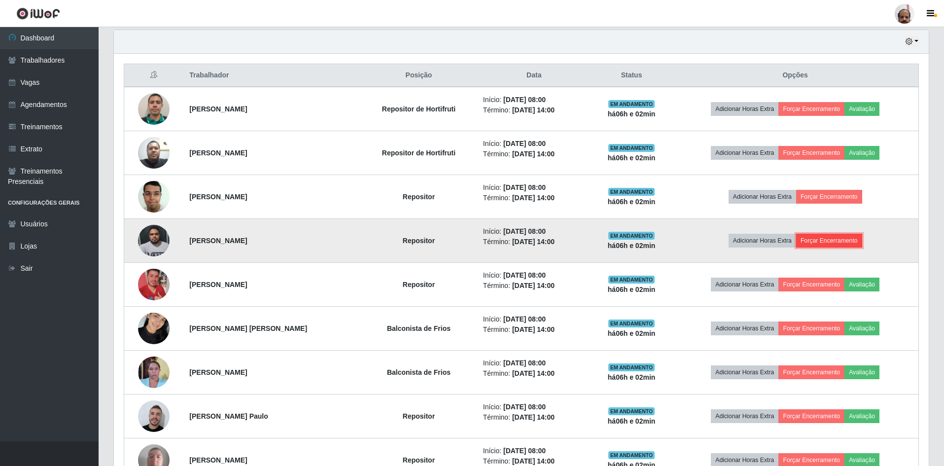
click at [833, 241] on button "Forçar Encerramento" at bounding box center [829, 241] width 66 height 14
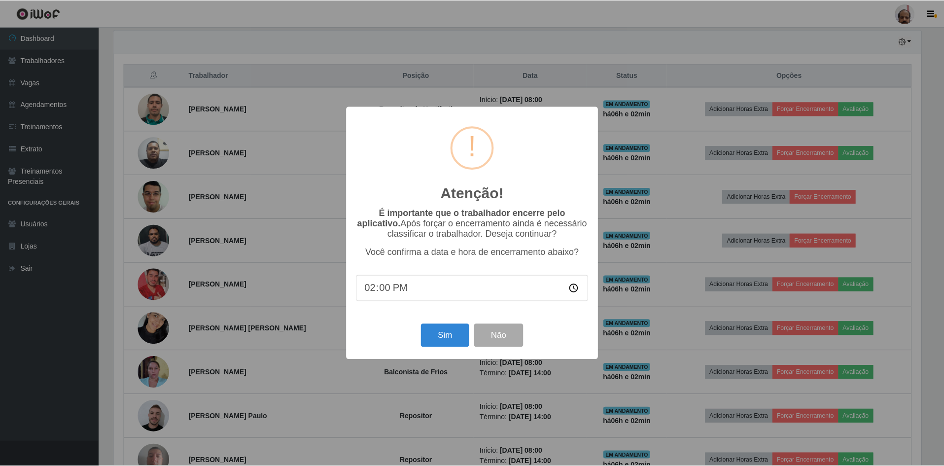
scroll to position [205, 810]
click at [448, 339] on button "Sim" at bounding box center [446, 335] width 48 height 23
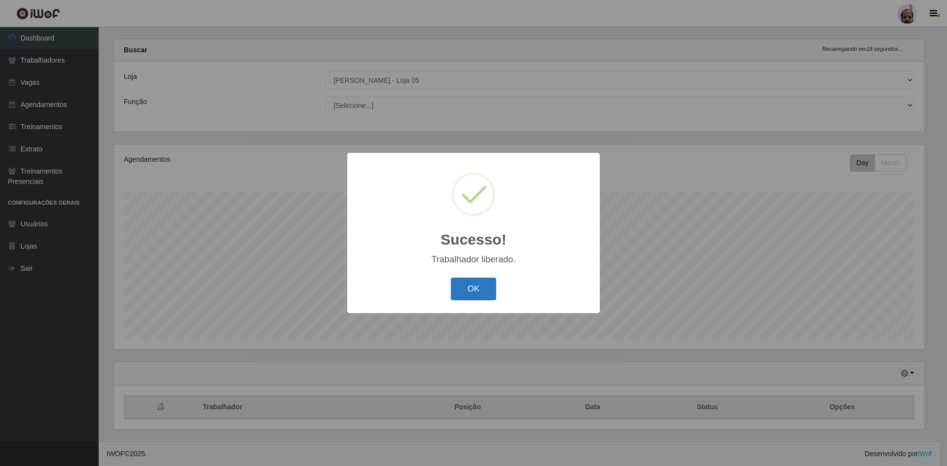
click at [482, 286] on button "OK" at bounding box center [474, 289] width 46 height 23
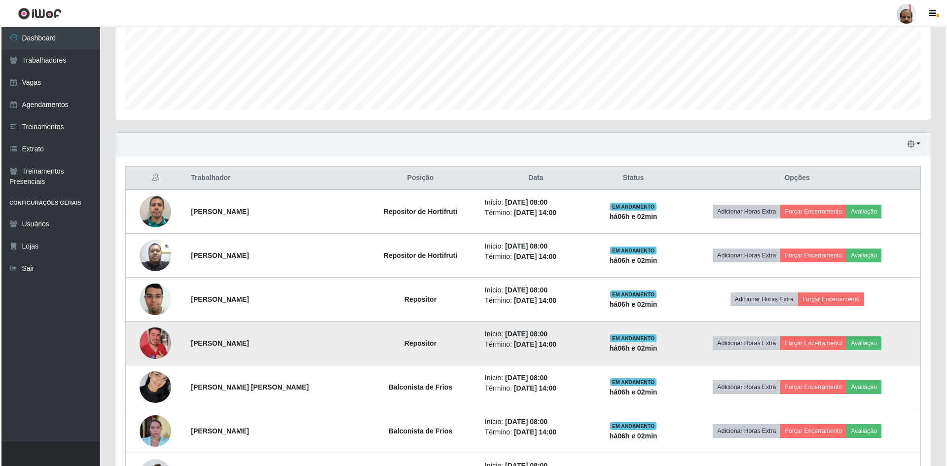
scroll to position [260, 0]
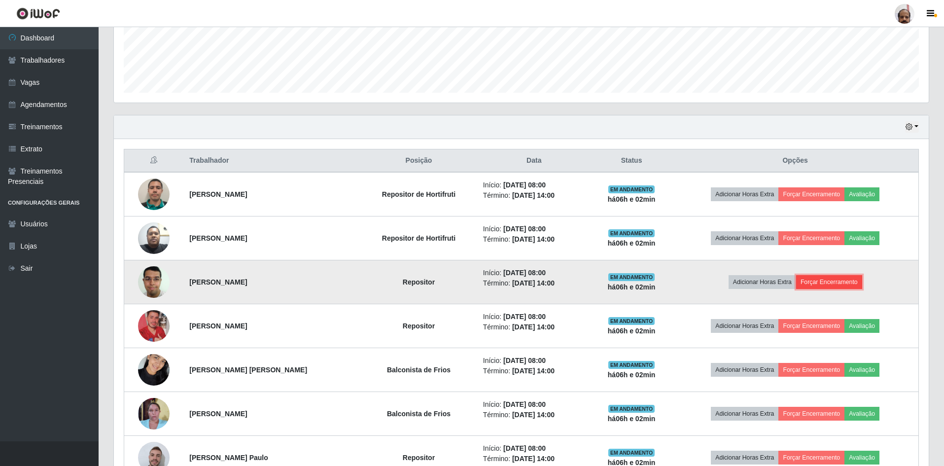
click at [831, 281] on button "Forçar Encerramento" at bounding box center [829, 282] width 66 height 14
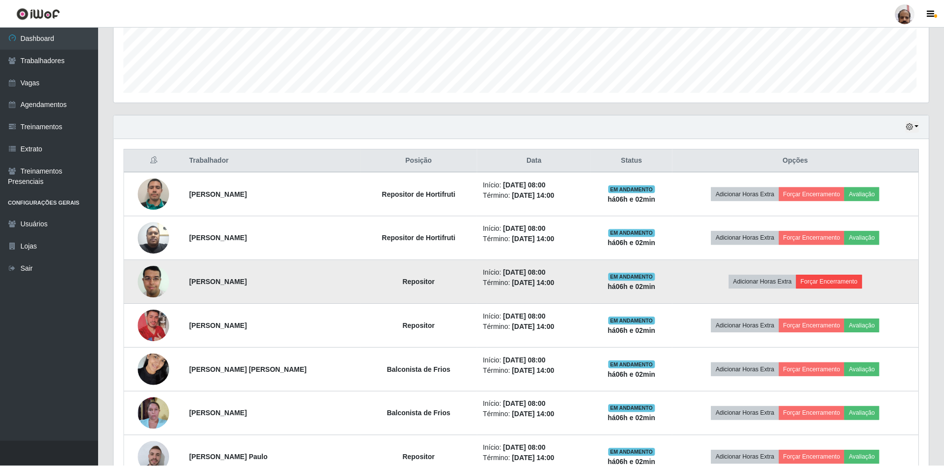
scroll to position [205, 810]
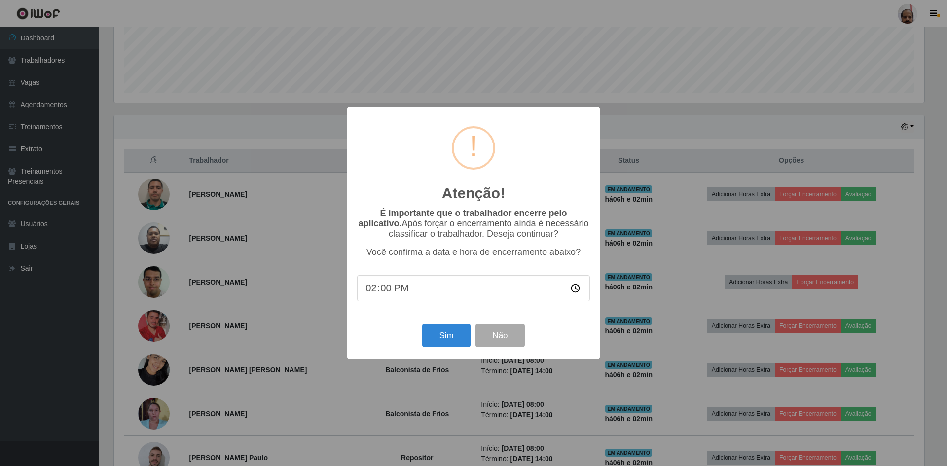
click at [441, 350] on div "Sim Não" at bounding box center [473, 336] width 233 height 28
click at [442, 343] on button "Sim" at bounding box center [446, 335] width 48 height 23
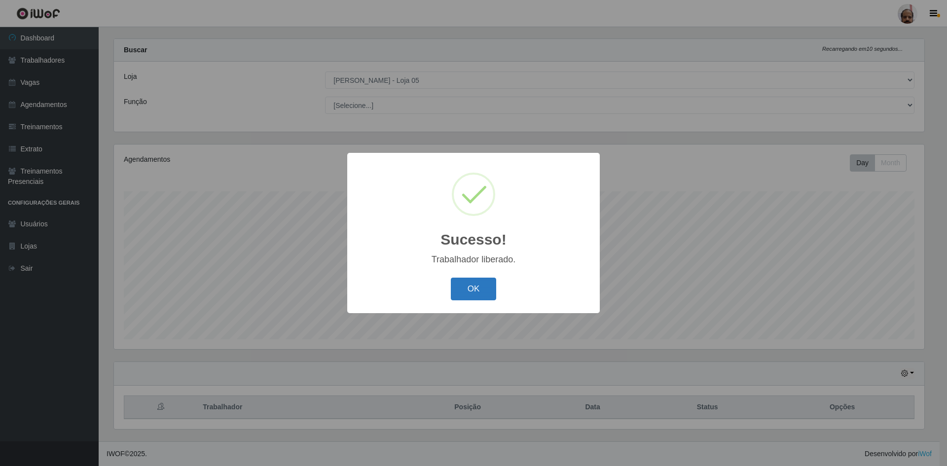
click at [466, 292] on button "OK" at bounding box center [474, 289] width 46 height 23
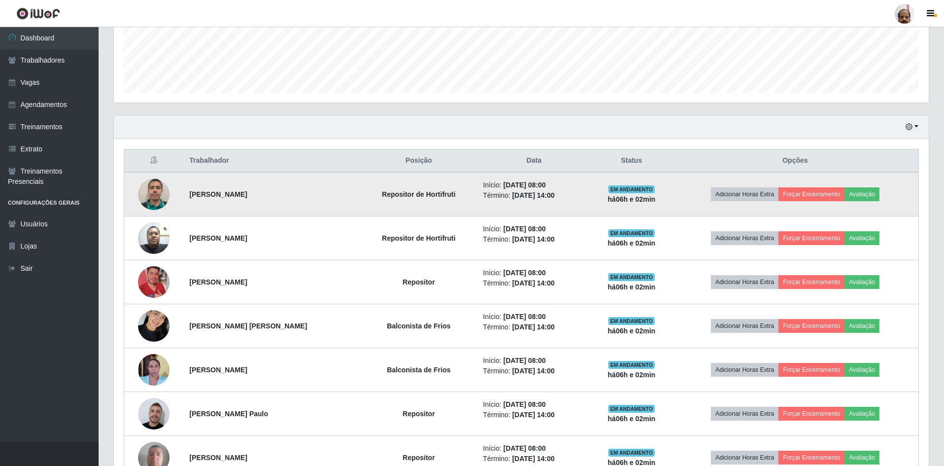
scroll to position [309, 0]
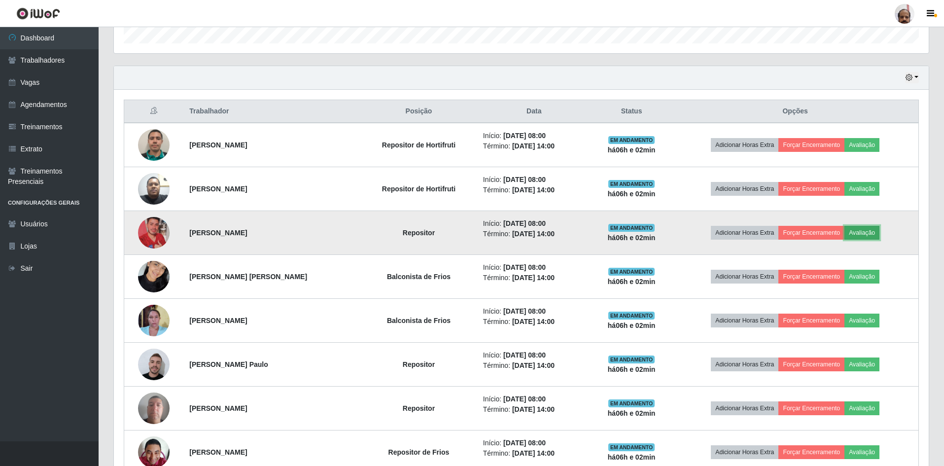
click at [862, 230] on button "Avaliação" at bounding box center [862, 233] width 35 height 14
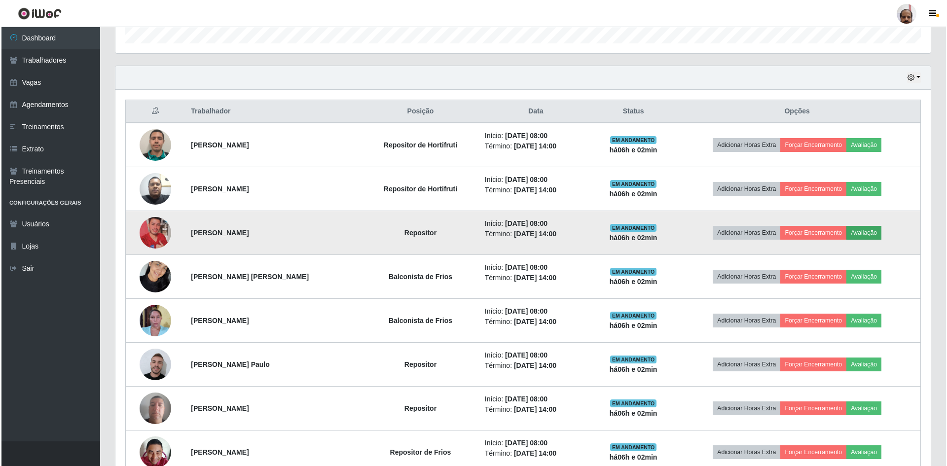
scroll to position [205, 810]
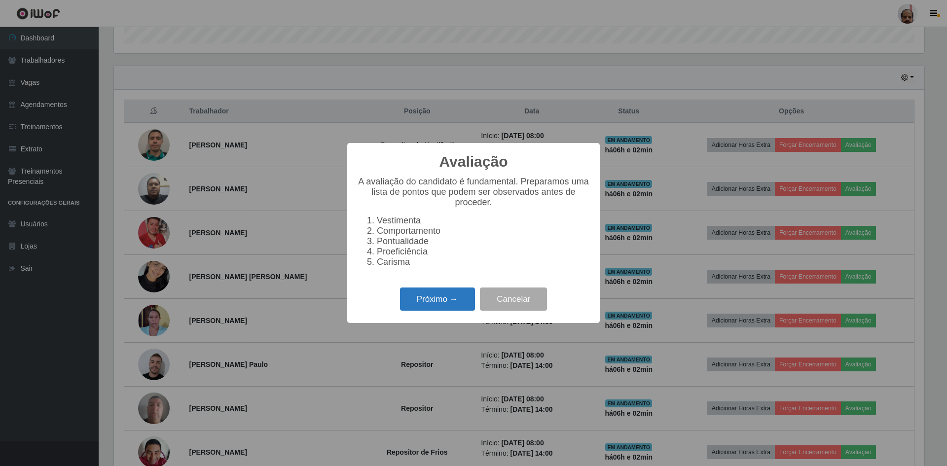
click at [421, 300] on button "Próximo →" at bounding box center [437, 299] width 75 height 23
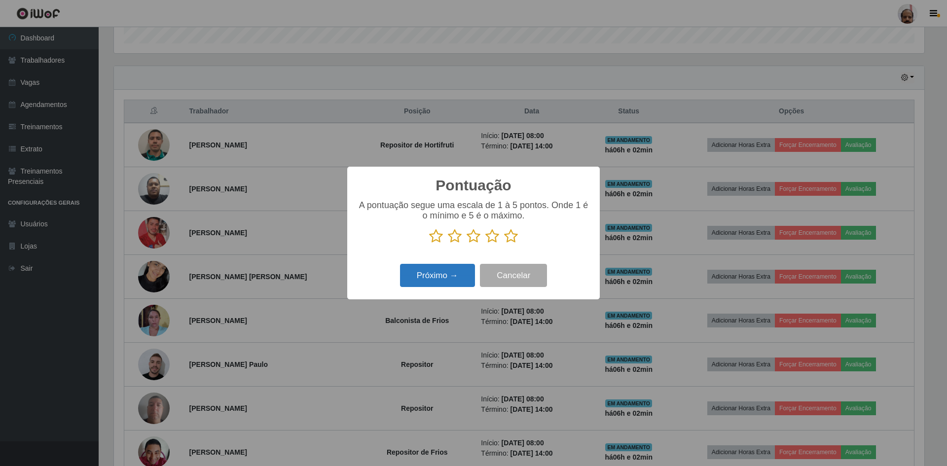
scroll to position [492949, 492344]
click at [513, 236] on icon at bounding box center [511, 236] width 14 height 15
click at [504, 244] on input "radio" at bounding box center [504, 244] width 0 height 0
click at [449, 273] on button "Próximo →" at bounding box center [437, 275] width 75 height 23
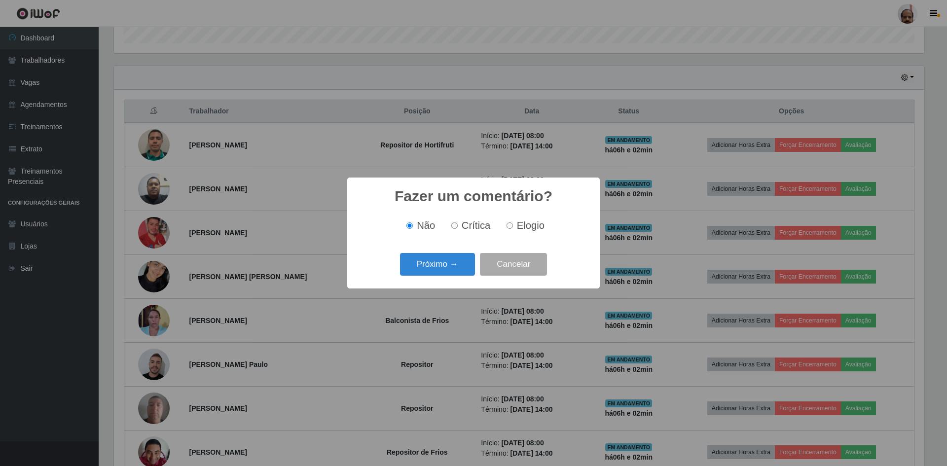
click at [510, 225] on input "Elogio" at bounding box center [509, 225] width 6 height 6
radio input "true"
click at [451, 263] on button "Próximo →" at bounding box center [437, 264] width 75 height 23
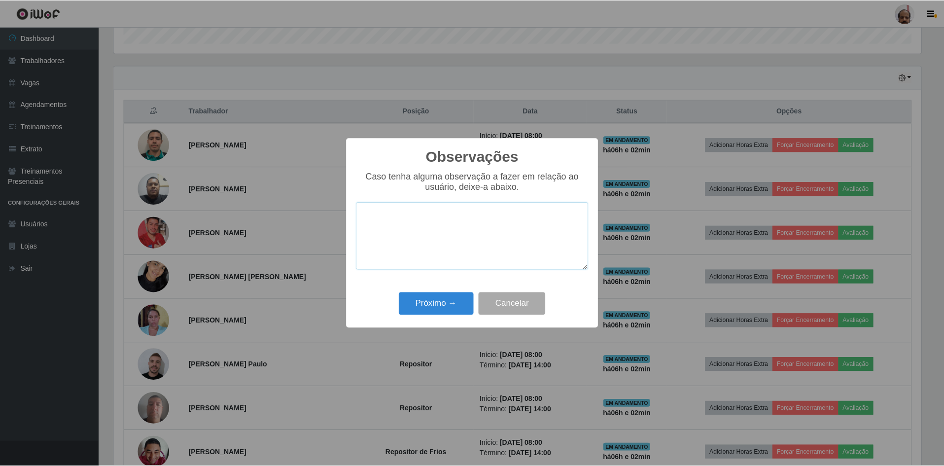
scroll to position [0, 0]
click at [431, 304] on button "Próximo →" at bounding box center [437, 303] width 75 height 23
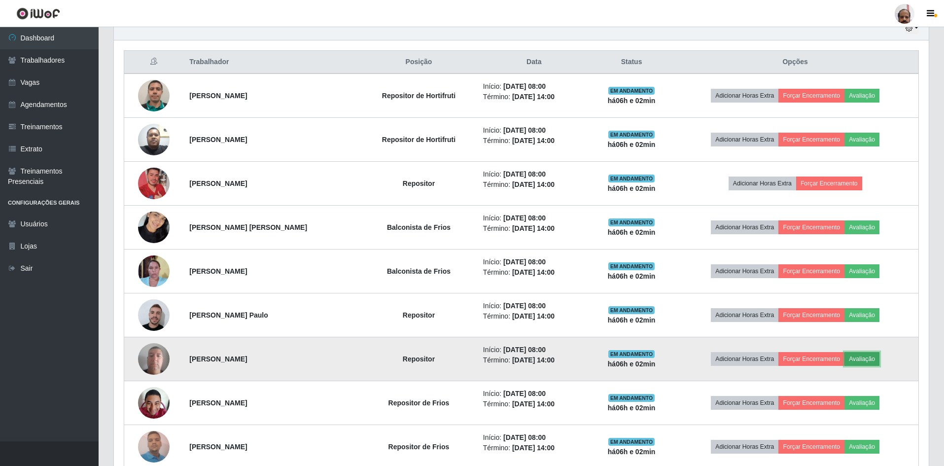
click at [864, 360] on button "Avaliação" at bounding box center [862, 359] width 35 height 14
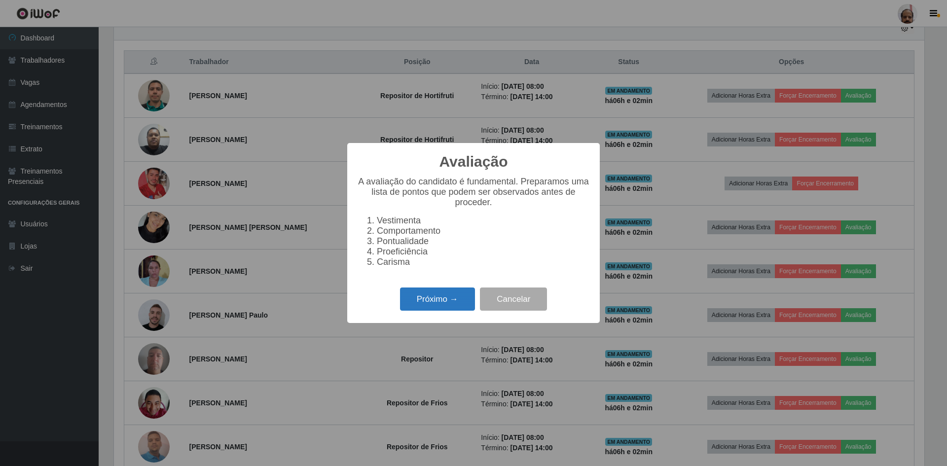
click at [447, 308] on button "Próximo →" at bounding box center [437, 299] width 75 height 23
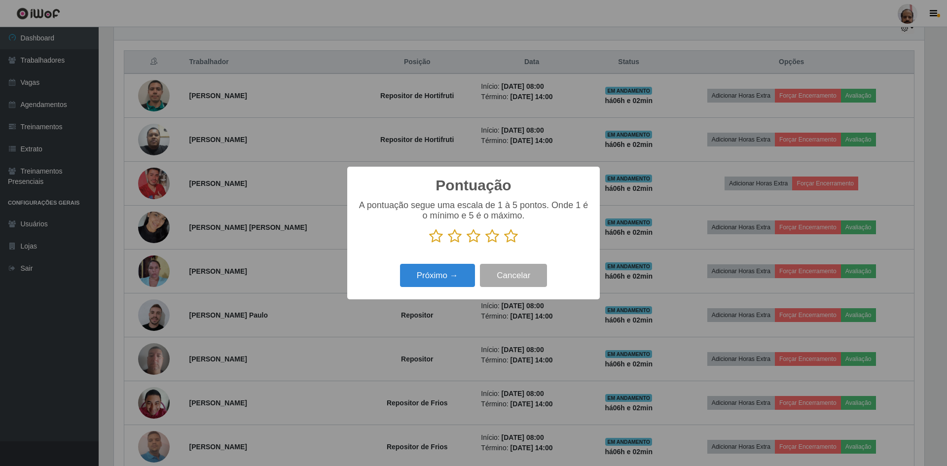
click at [510, 238] on icon at bounding box center [511, 236] width 14 height 15
click at [504, 244] on input "radio" at bounding box center [504, 244] width 0 height 0
click at [448, 273] on button "Próximo →" at bounding box center [437, 275] width 75 height 23
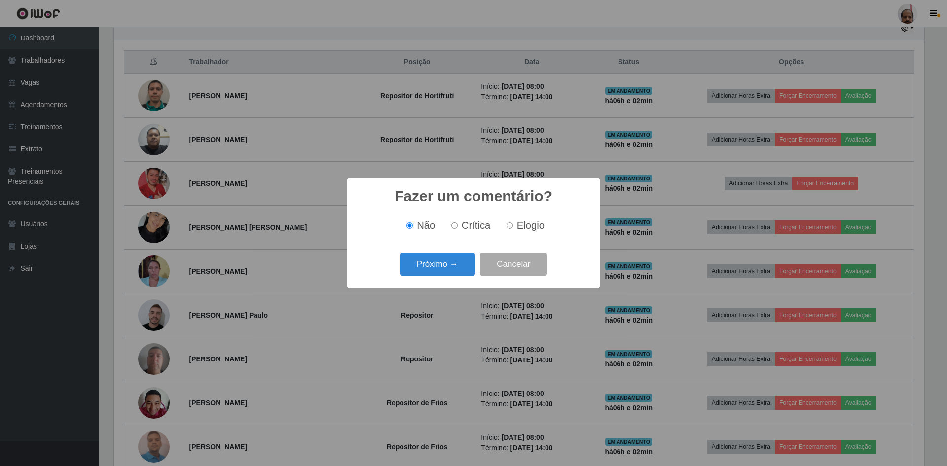
click at [511, 224] on input "Elogio" at bounding box center [509, 225] width 6 height 6
radio input "true"
click at [455, 265] on button "Próximo →" at bounding box center [437, 264] width 75 height 23
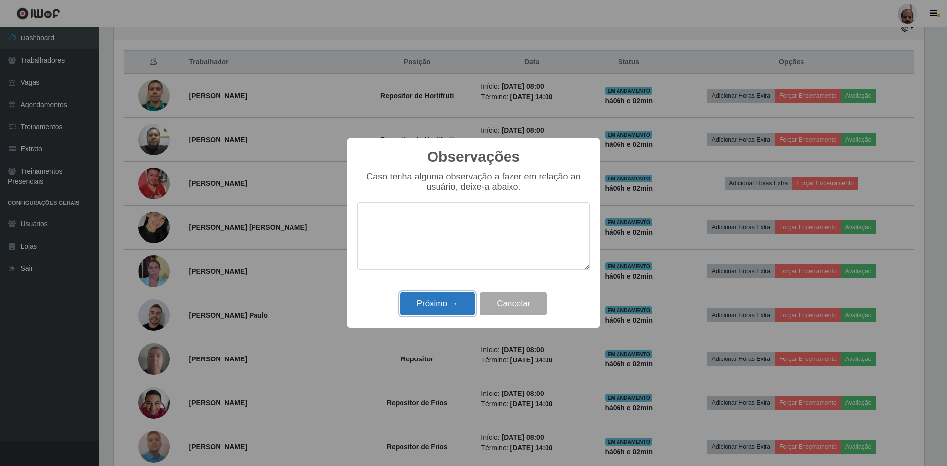
click at [432, 305] on button "Próximo →" at bounding box center [437, 303] width 75 height 23
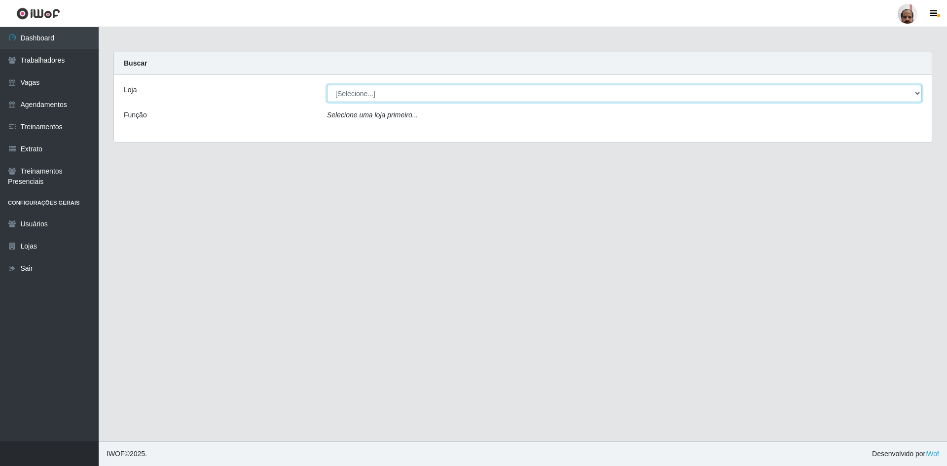
click at [396, 92] on select "[Selecione...] Mar Vermelho - Loja 05" at bounding box center [624, 93] width 595 height 17
select select "252"
click at [327, 85] on select "[Selecione...] Mar Vermelho - Loja 05" at bounding box center [624, 93] width 595 height 17
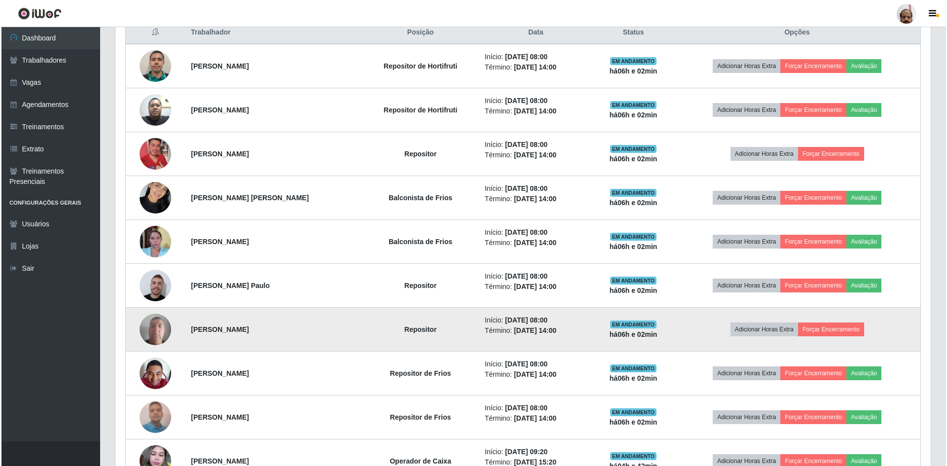
scroll to position [395, 0]
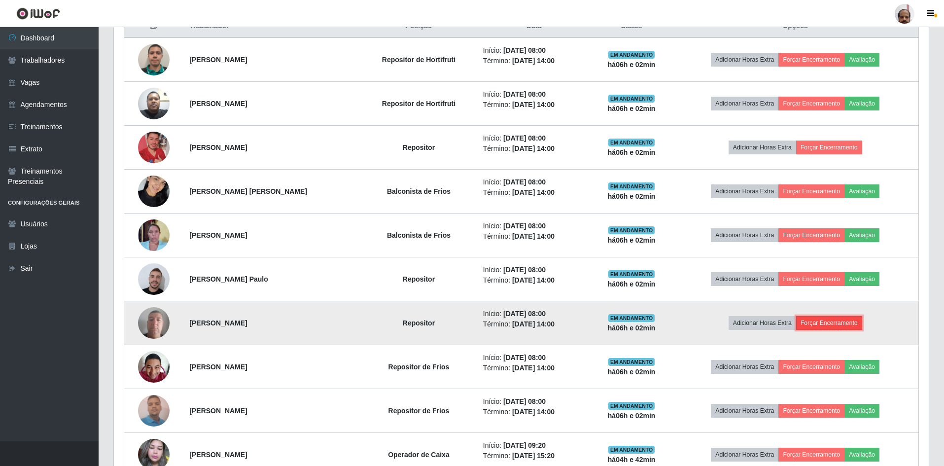
click at [831, 324] on button "Forçar Encerramento" at bounding box center [829, 323] width 66 height 14
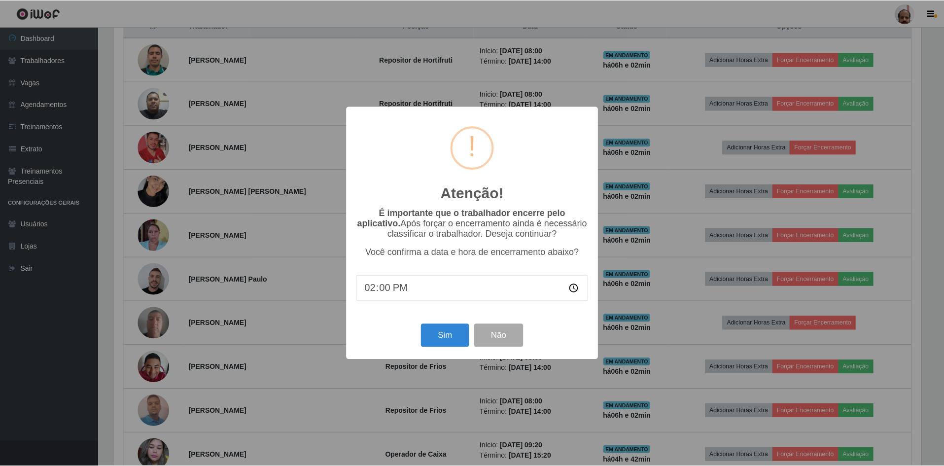
scroll to position [205, 810]
click at [451, 338] on button "Sim" at bounding box center [446, 335] width 48 height 23
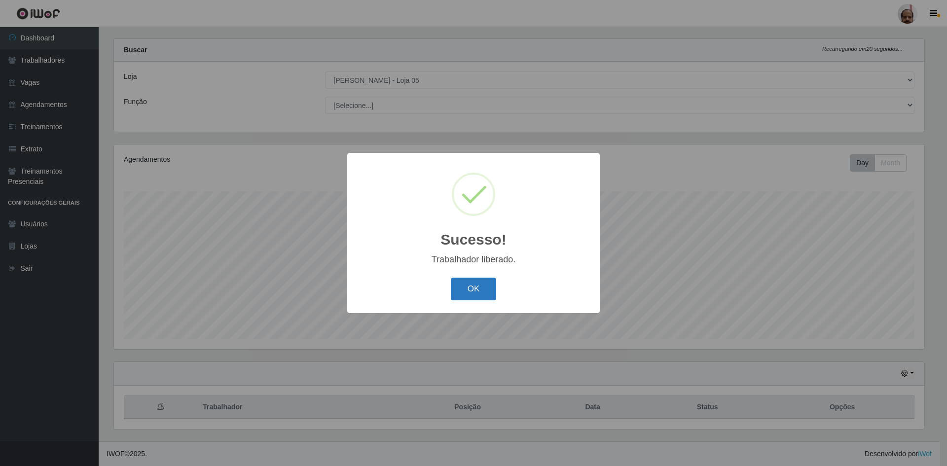
click at [469, 288] on button "OK" at bounding box center [474, 289] width 46 height 23
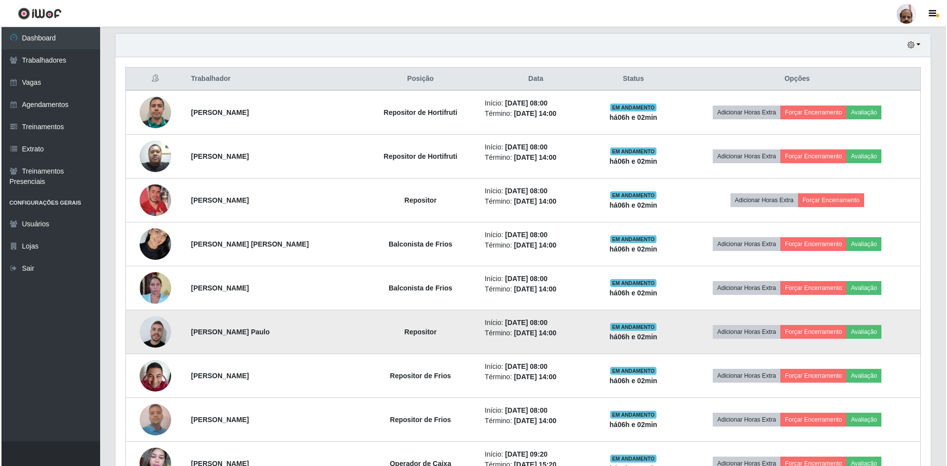
scroll to position [359, 0]
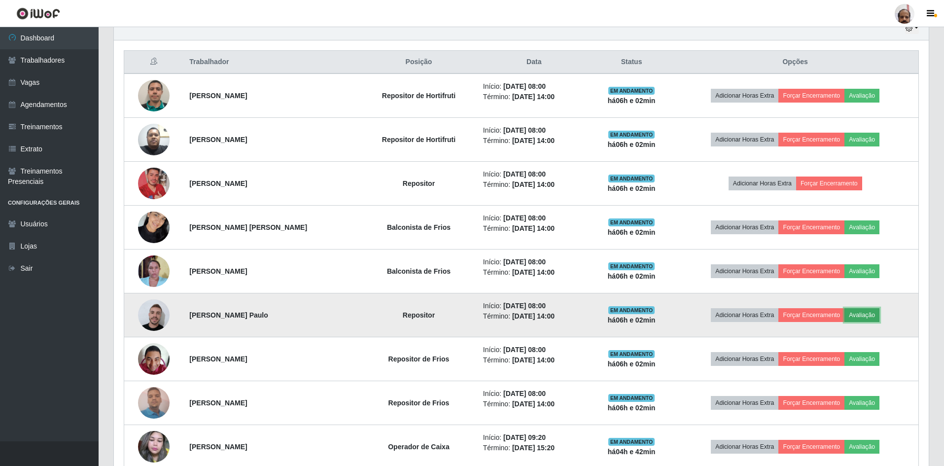
click at [868, 314] on button "Avaliação" at bounding box center [862, 315] width 35 height 14
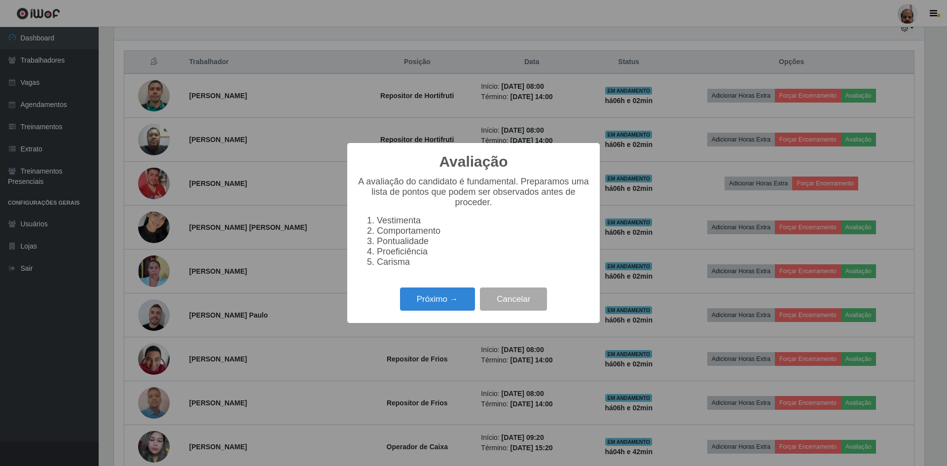
scroll to position [205, 810]
click at [444, 304] on button "Próximo →" at bounding box center [437, 299] width 75 height 23
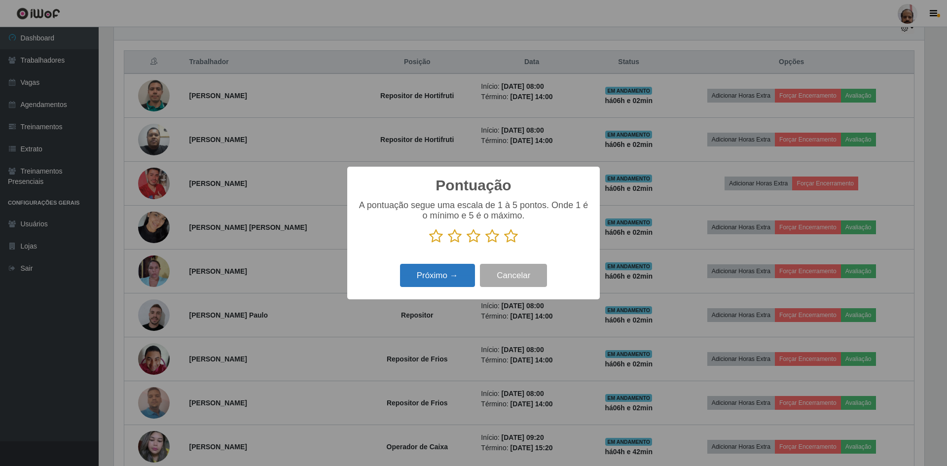
scroll to position [492949, 492344]
click at [512, 238] on icon at bounding box center [511, 236] width 14 height 15
click at [504, 244] on input "radio" at bounding box center [504, 244] width 0 height 0
click at [435, 278] on button "Próximo →" at bounding box center [437, 275] width 75 height 23
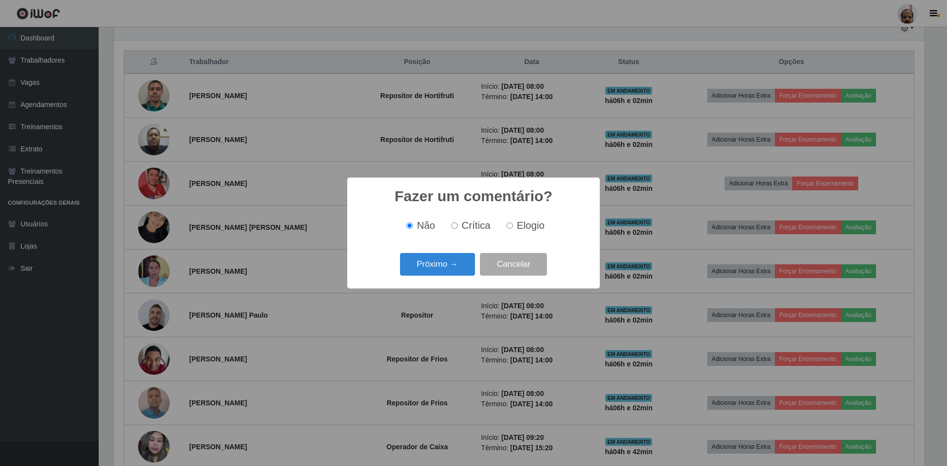
click at [504, 225] on label "Elogio" at bounding box center [524, 225] width 42 height 11
click at [506, 225] on input "Elogio" at bounding box center [509, 225] width 6 height 6
radio input "true"
click at [459, 264] on button "Próximo →" at bounding box center [437, 264] width 75 height 23
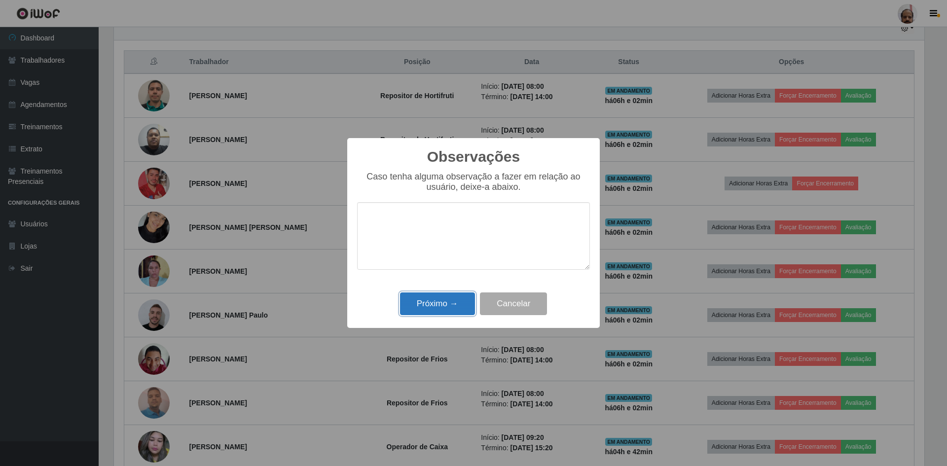
click at [424, 301] on button "Próximo →" at bounding box center [437, 303] width 75 height 23
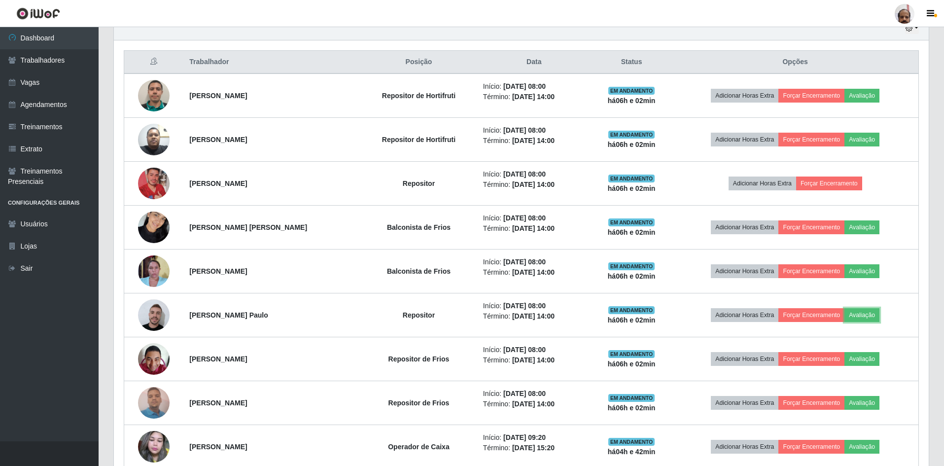
scroll to position [205, 815]
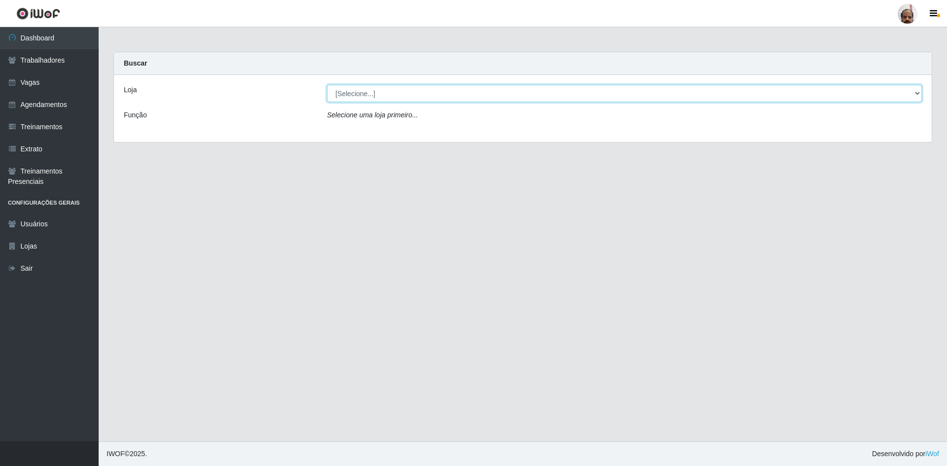
click at [364, 94] on select "[Selecione...] Mar Vermelho - Loja 05" at bounding box center [624, 93] width 595 height 17
select select "252"
click at [327, 85] on select "[Selecione...] Mar Vermelho - Loja 05" at bounding box center [624, 93] width 595 height 17
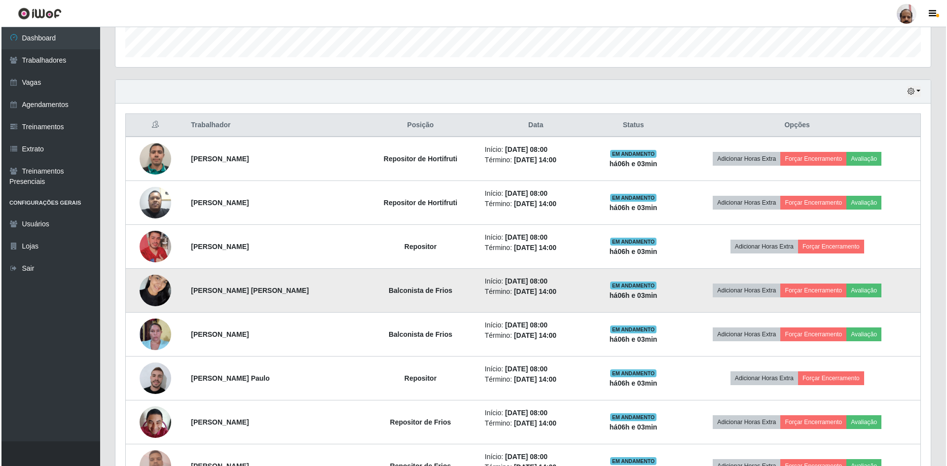
scroll to position [296, 0]
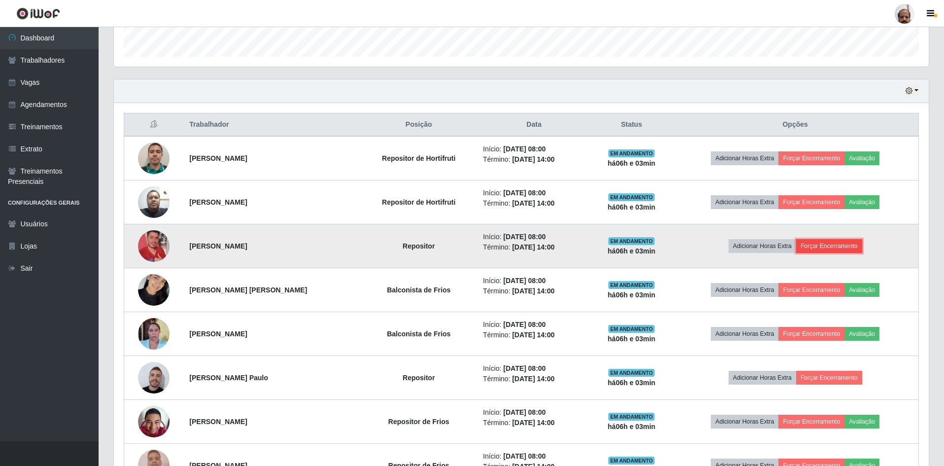
click at [823, 248] on button "Forçar Encerramento" at bounding box center [829, 246] width 66 height 14
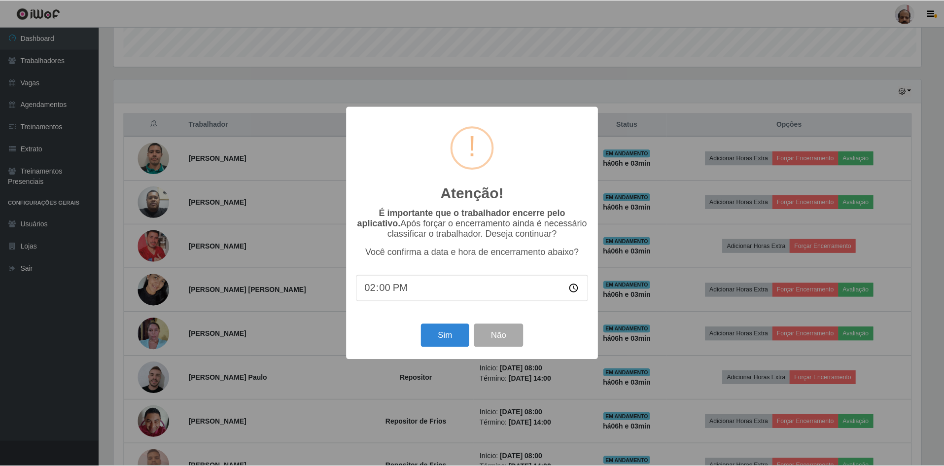
scroll to position [205, 810]
click at [441, 340] on button "Sim" at bounding box center [446, 335] width 48 height 23
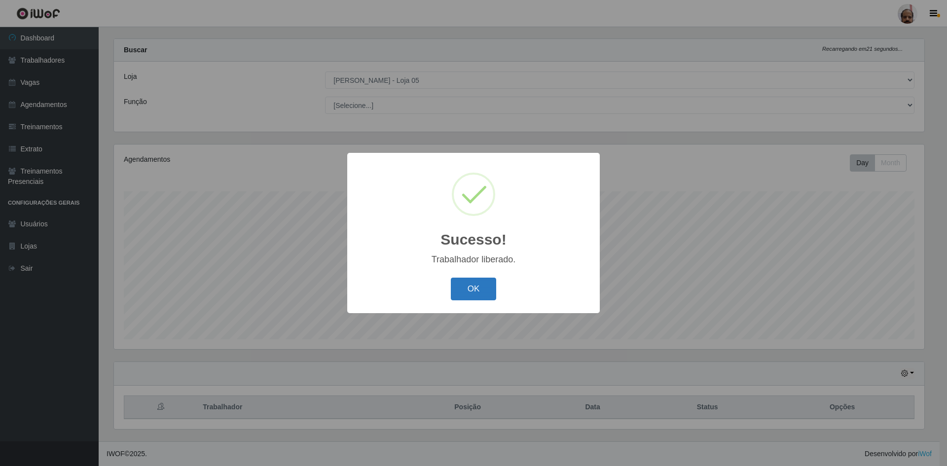
click at [470, 291] on button "OK" at bounding box center [474, 289] width 46 height 23
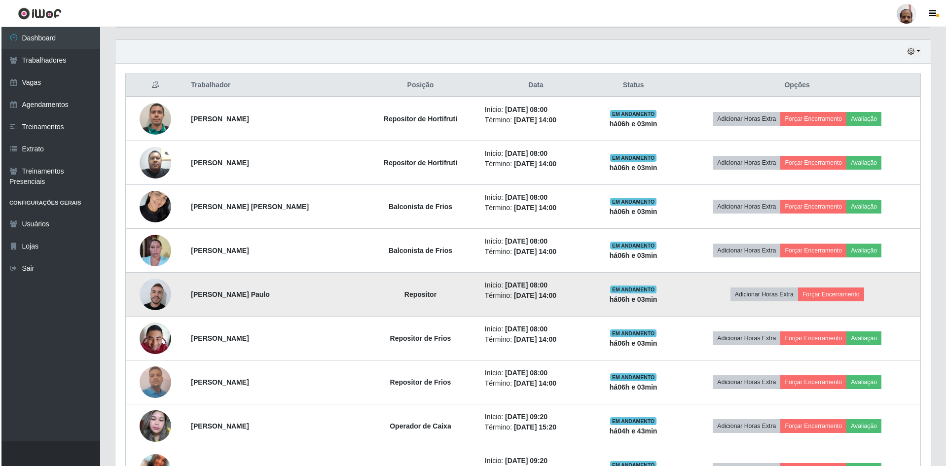
scroll to position [359, 0]
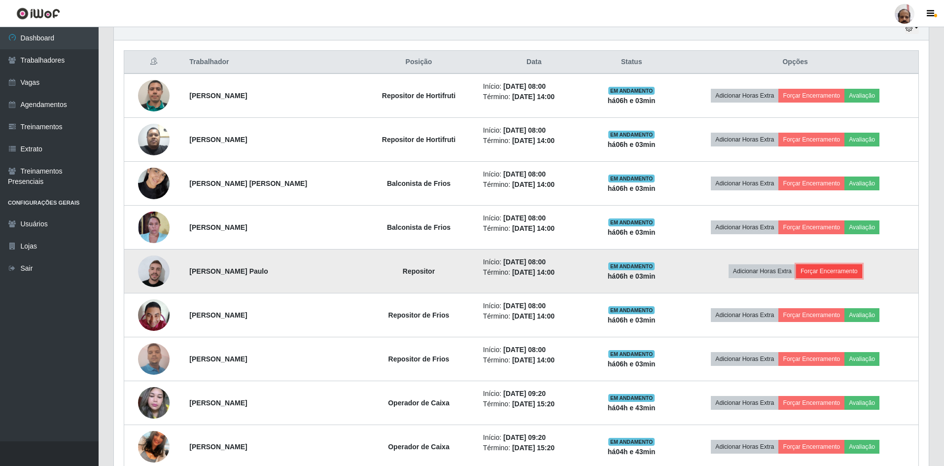
click at [839, 272] on button "Forçar Encerramento" at bounding box center [829, 271] width 66 height 14
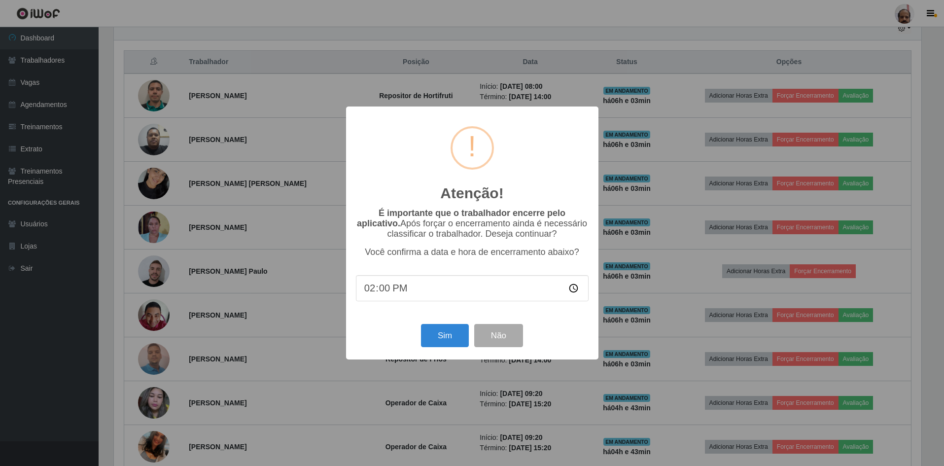
scroll to position [205, 810]
click at [441, 342] on button "Sim" at bounding box center [446, 335] width 48 height 23
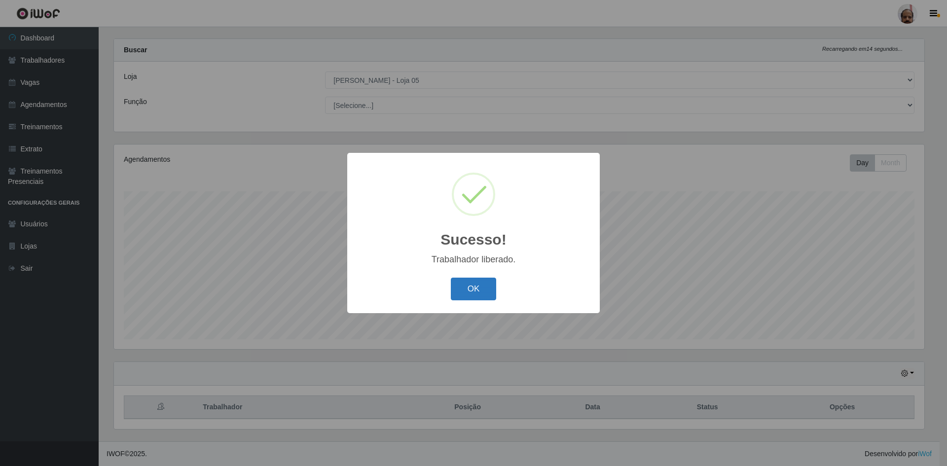
click at [468, 286] on button "OK" at bounding box center [474, 289] width 46 height 23
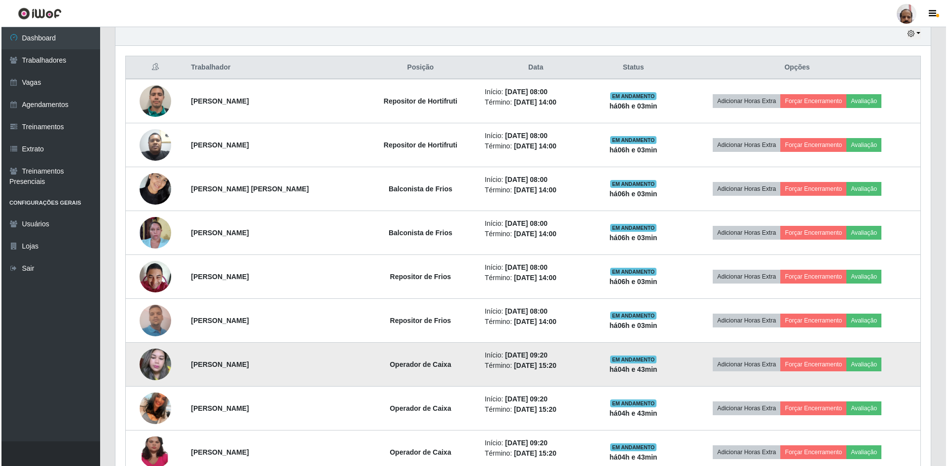
scroll to position [345, 0]
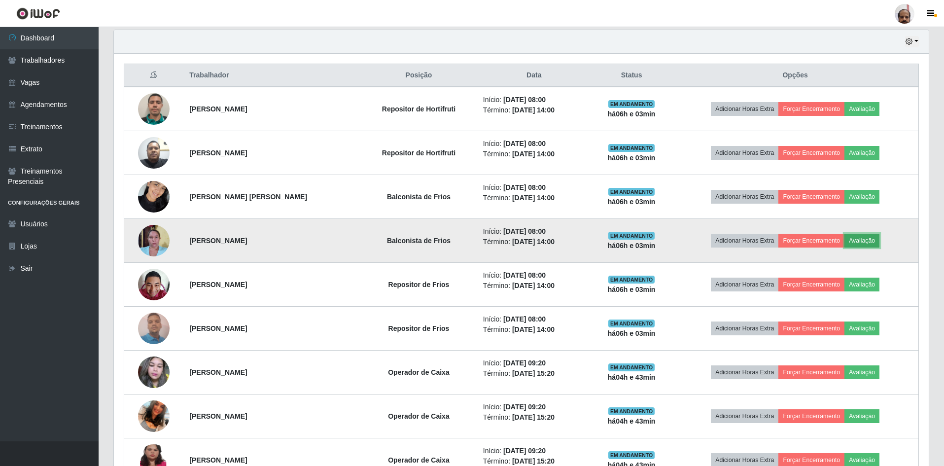
click at [852, 240] on button "Avaliação" at bounding box center [862, 241] width 35 height 14
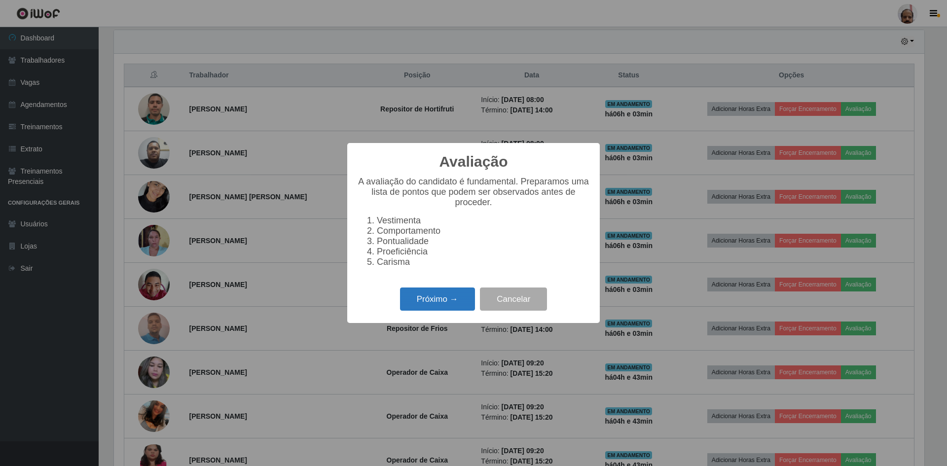
click at [432, 306] on button "Próximo →" at bounding box center [437, 299] width 75 height 23
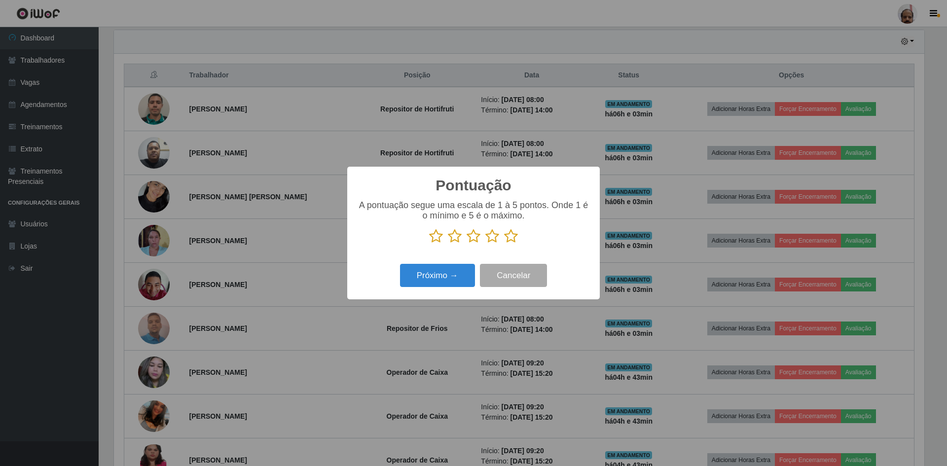
scroll to position [0, 0]
click at [510, 239] on icon at bounding box center [511, 236] width 14 height 15
click at [504, 244] on input "radio" at bounding box center [504, 244] width 0 height 0
click at [448, 274] on button "Próximo →" at bounding box center [437, 275] width 75 height 23
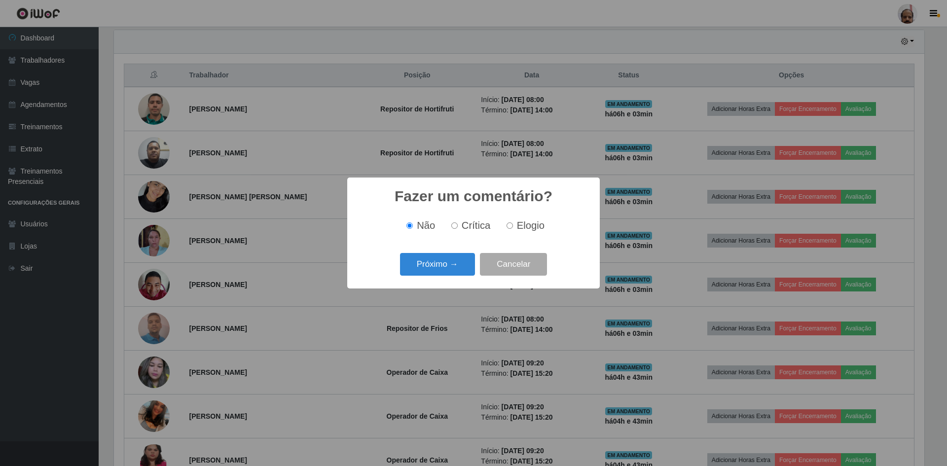
click at [507, 226] on input "Elogio" at bounding box center [509, 225] width 6 height 6
radio input "true"
click at [468, 261] on button "Próximo →" at bounding box center [437, 264] width 75 height 23
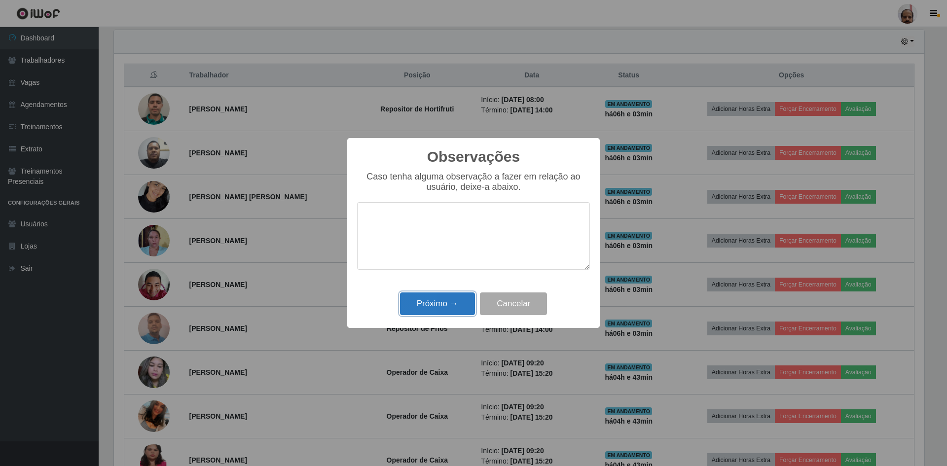
click at [431, 298] on button "Próximo →" at bounding box center [437, 303] width 75 height 23
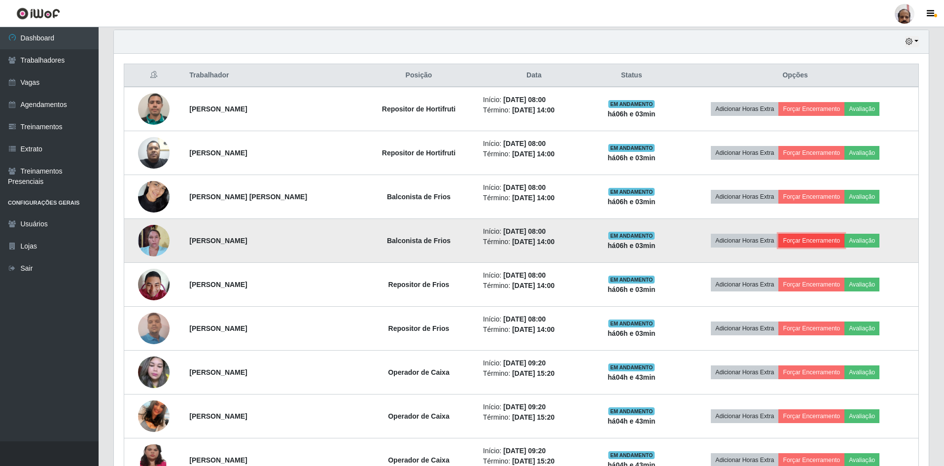
click at [815, 240] on button "Forçar Encerramento" at bounding box center [812, 241] width 66 height 14
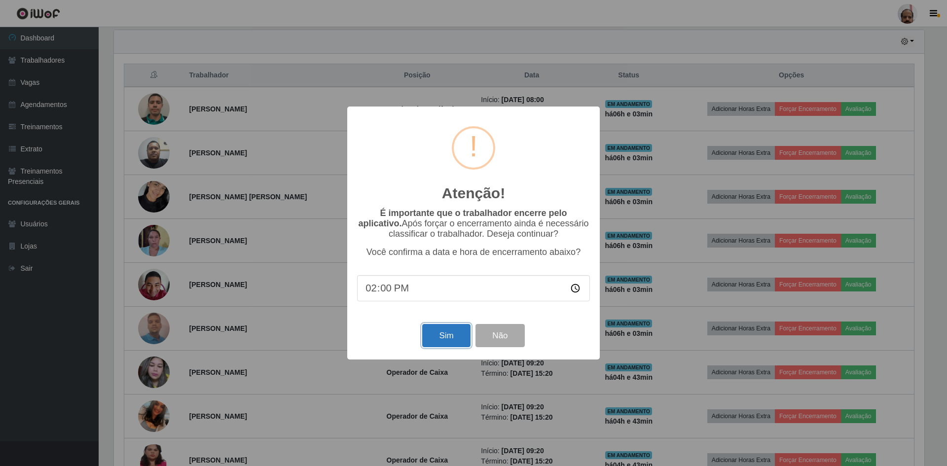
click at [443, 343] on button "Sim" at bounding box center [446, 335] width 48 height 23
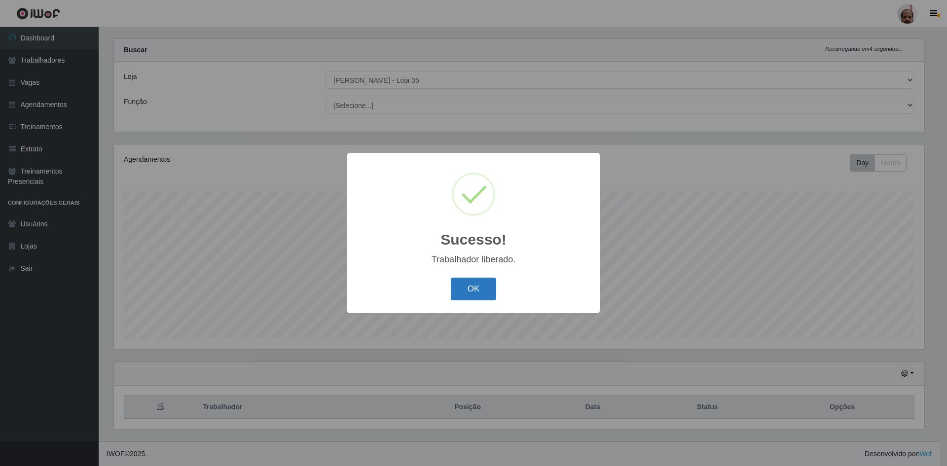
click at [467, 286] on button "OK" at bounding box center [474, 289] width 46 height 23
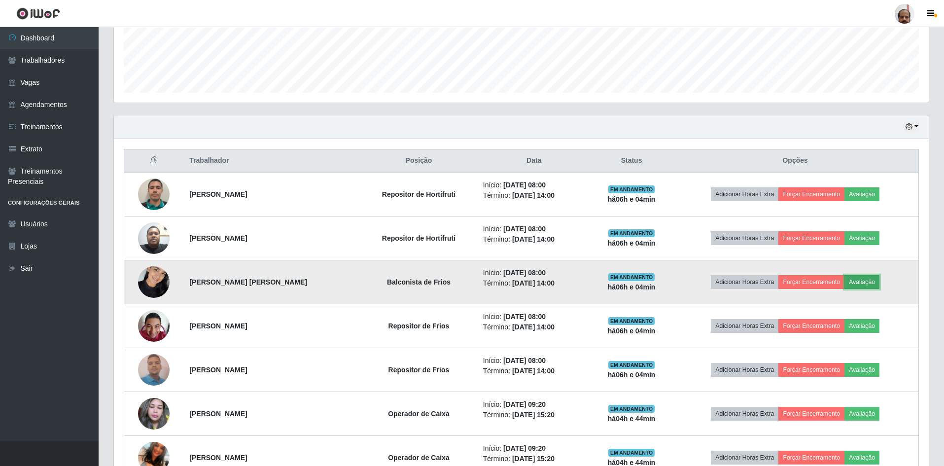
click at [867, 278] on button "Avaliação" at bounding box center [862, 282] width 35 height 14
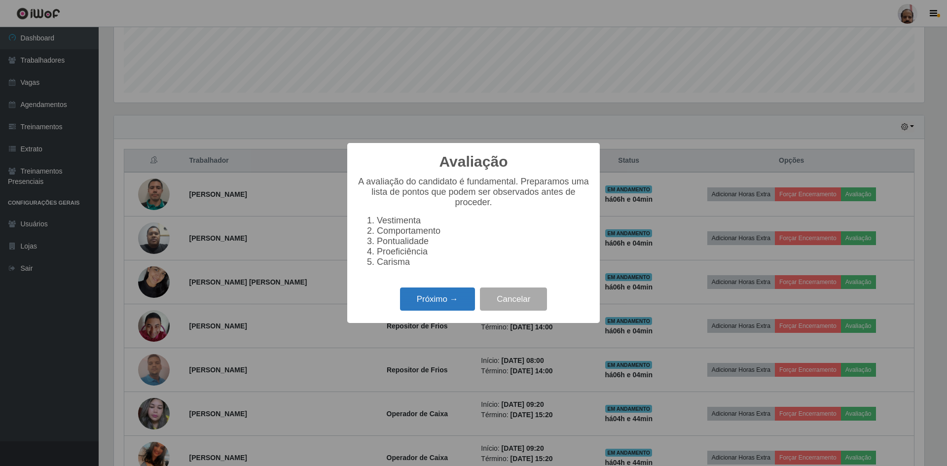
click at [432, 299] on button "Próximo →" at bounding box center [437, 299] width 75 height 23
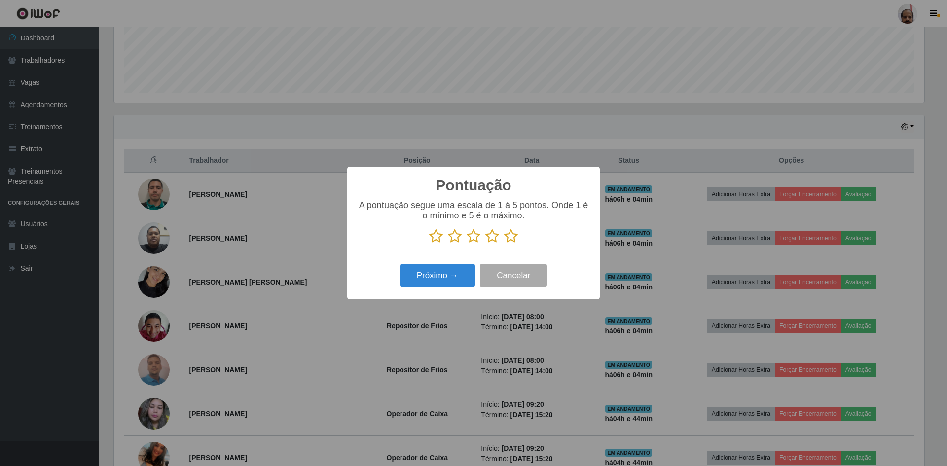
click at [510, 239] on icon at bounding box center [511, 236] width 14 height 15
click at [504, 244] on input "radio" at bounding box center [504, 244] width 0 height 0
click at [450, 277] on button "Próximo →" at bounding box center [437, 275] width 75 height 23
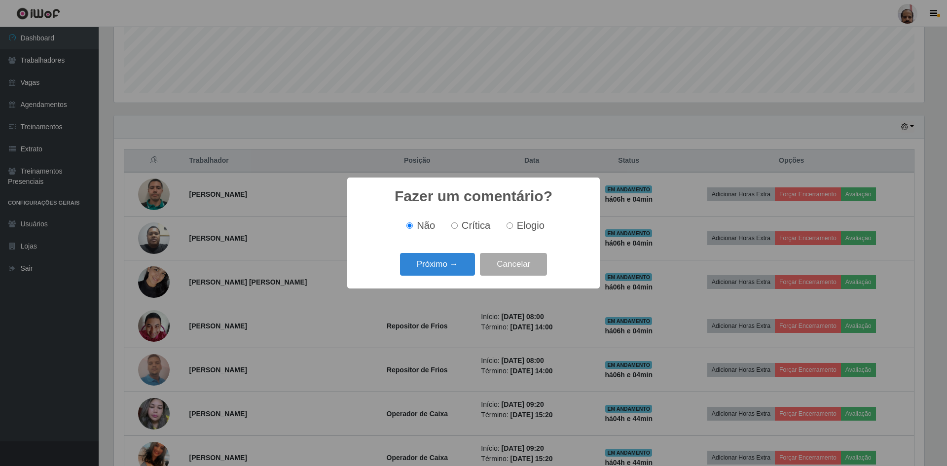
click at [509, 225] on input "Elogio" at bounding box center [509, 225] width 6 height 6
radio input "true"
click at [454, 268] on button "Próximo →" at bounding box center [437, 264] width 75 height 23
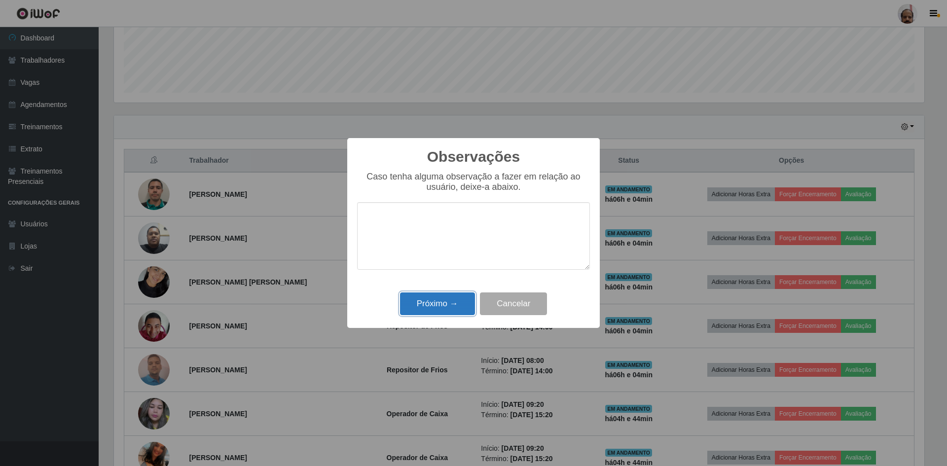
click at [441, 305] on button "Próximo →" at bounding box center [437, 303] width 75 height 23
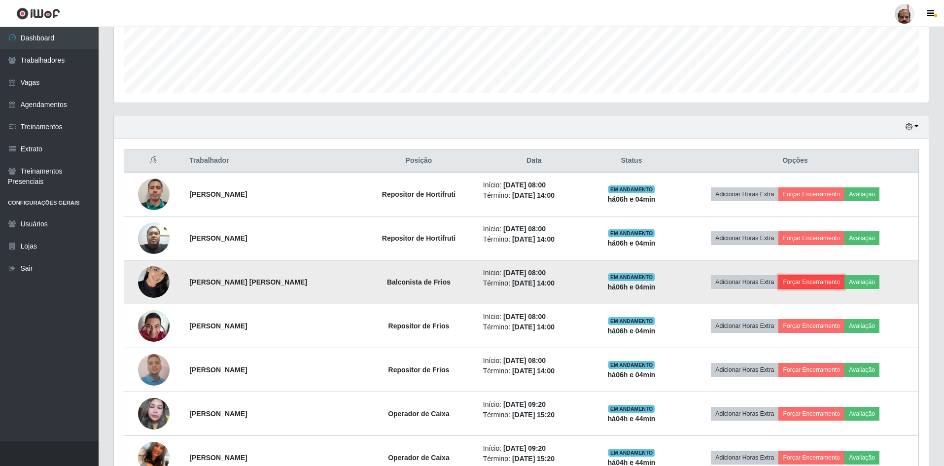
click at [818, 280] on button "Forçar Encerramento" at bounding box center [812, 282] width 66 height 14
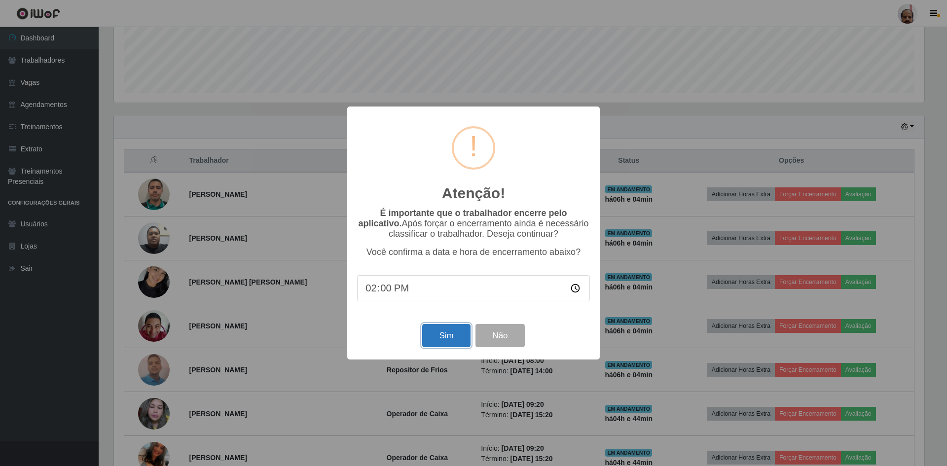
click at [428, 339] on button "Sim" at bounding box center [446, 335] width 48 height 23
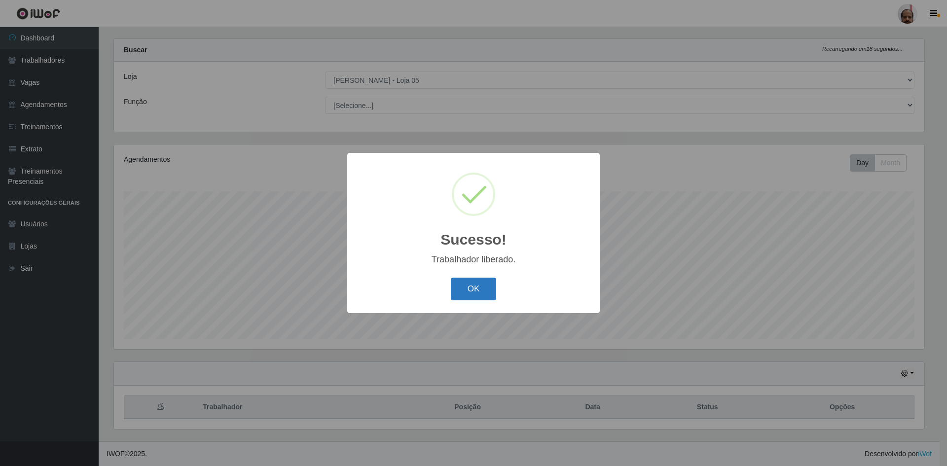
click at [476, 285] on button "OK" at bounding box center [474, 289] width 46 height 23
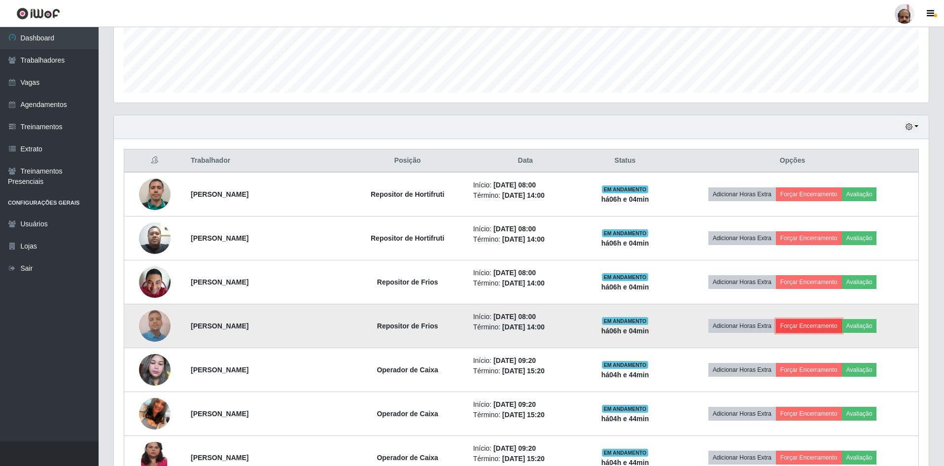
click at [824, 324] on button "Forçar Encerramento" at bounding box center [809, 326] width 66 height 14
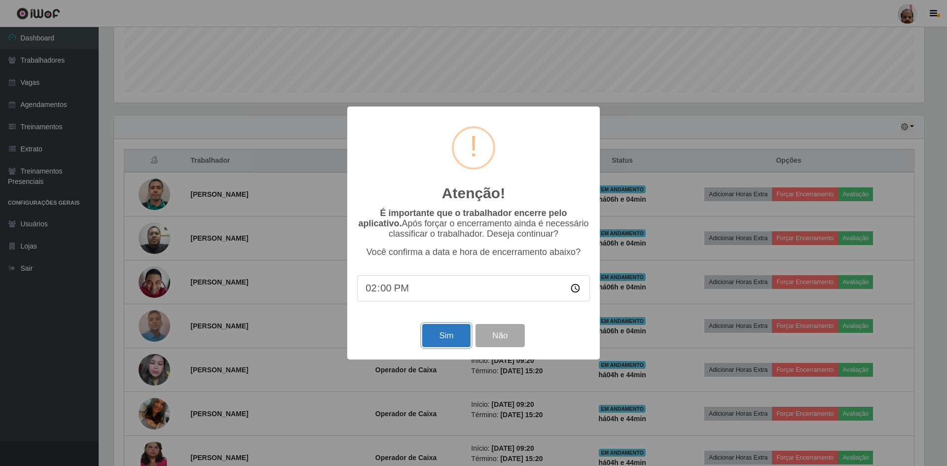
click at [432, 340] on button "Sim" at bounding box center [446, 335] width 48 height 23
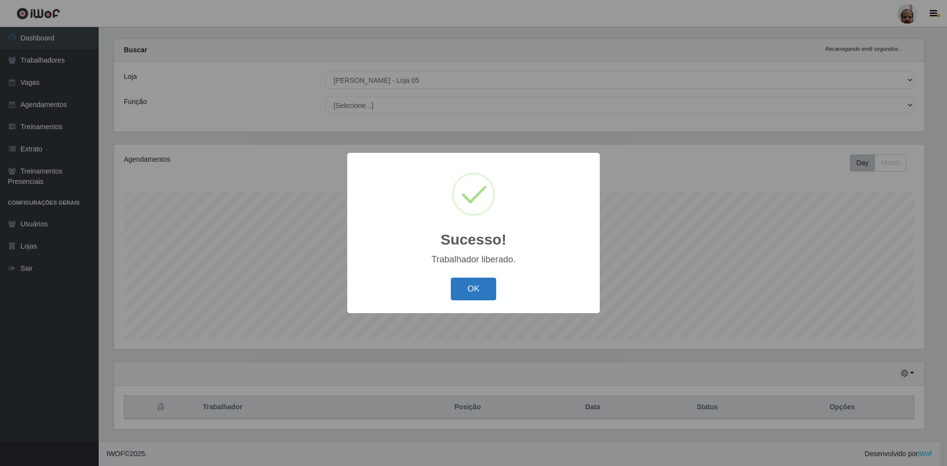
click at [456, 288] on button "OK" at bounding box center [474, 289] width 46 height 23
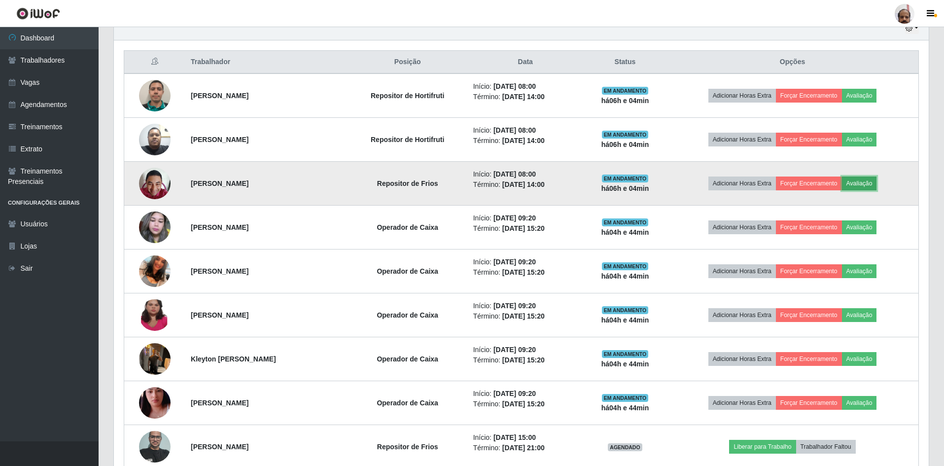
click at [871, 181] on button "Avaliação" at bounding box center [859, 184] width 35 height 14
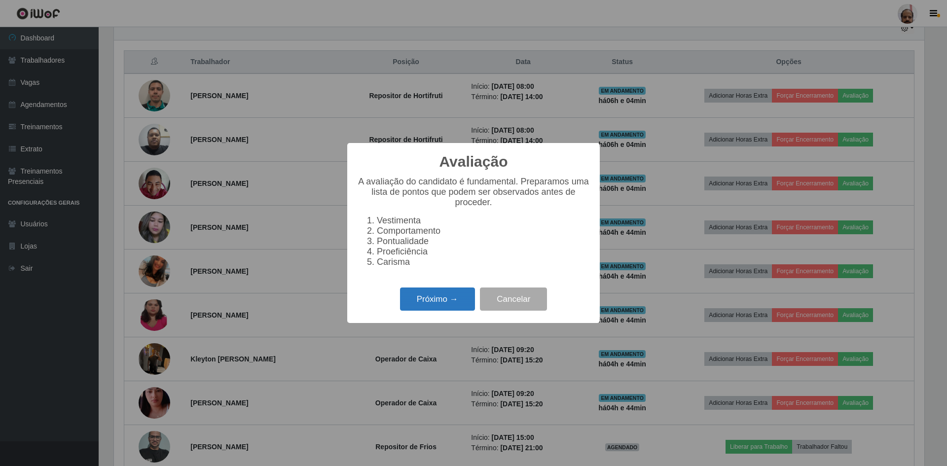
click at [423, 310] on button "Próximo →" at bounding box center [437, 299] width 75 height 23
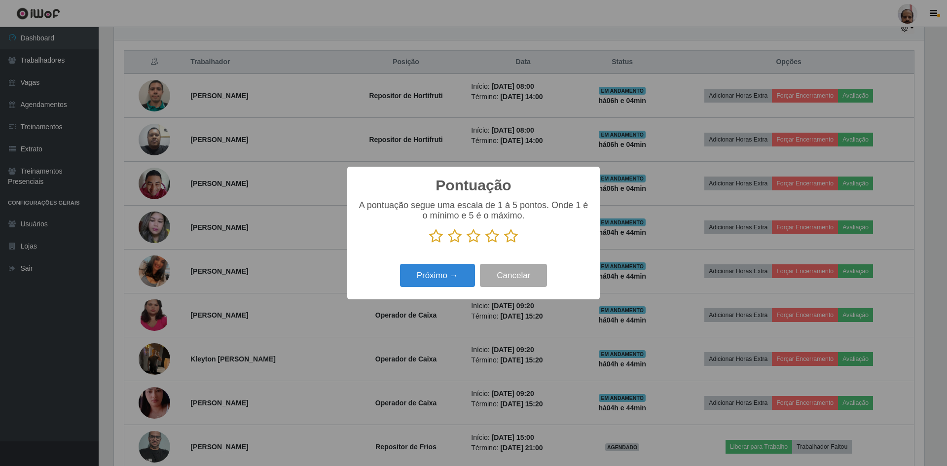
click at [510, 236] on icon at bounding box center [511, 236] width 14 height 15
click at [504, 244] on input "radio" at bounding box center [504, 244] width 0 height 0
click at [445, 269] on button "Próximo →" at bounding box center [437, 275] width 75 height 23
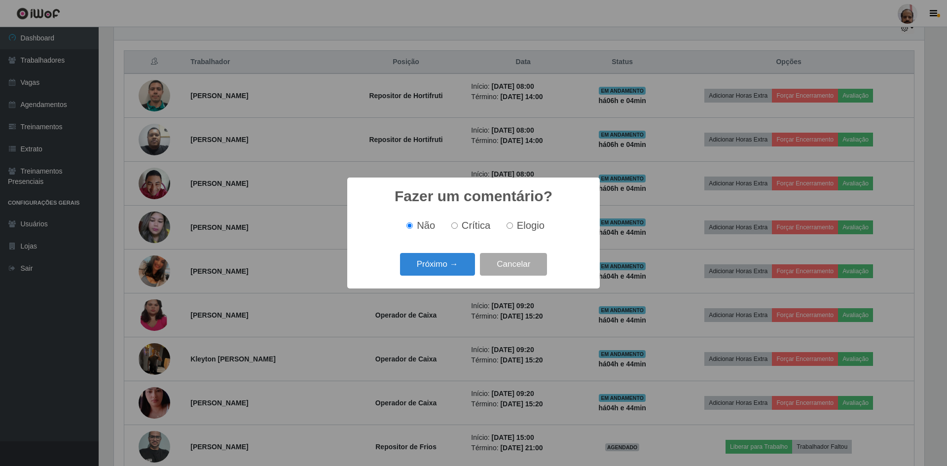
drag, startPoint x: 512, startPoint y: 226, endPoint x: 473, endPoint y: 236, distance: 40.2
click at [511, 226] on input "Elogio" at bounding box center [509, 225] width 6 height 6
radio input "true"
click at [429, 262] on button "Próximo →" at bounding box center [437, 264] width 75 height 23
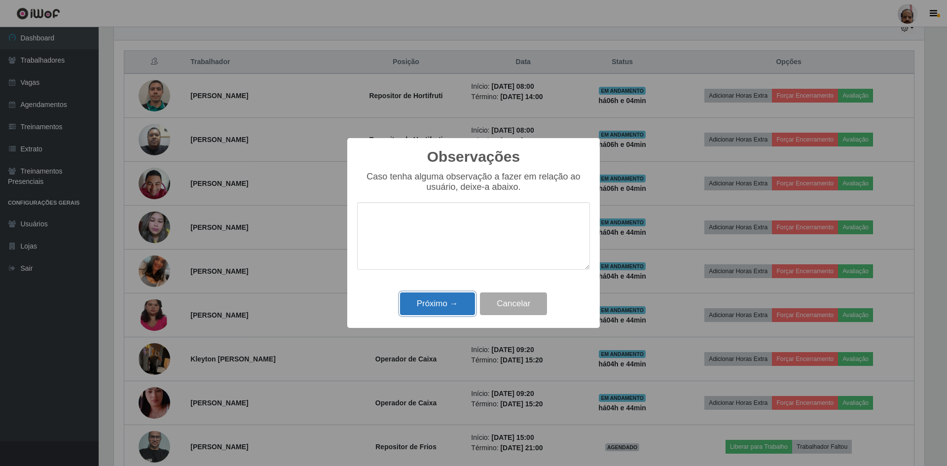
click at [439, 303] on button "Próximo →" at bounding box center [437, 303] width 75 height 23
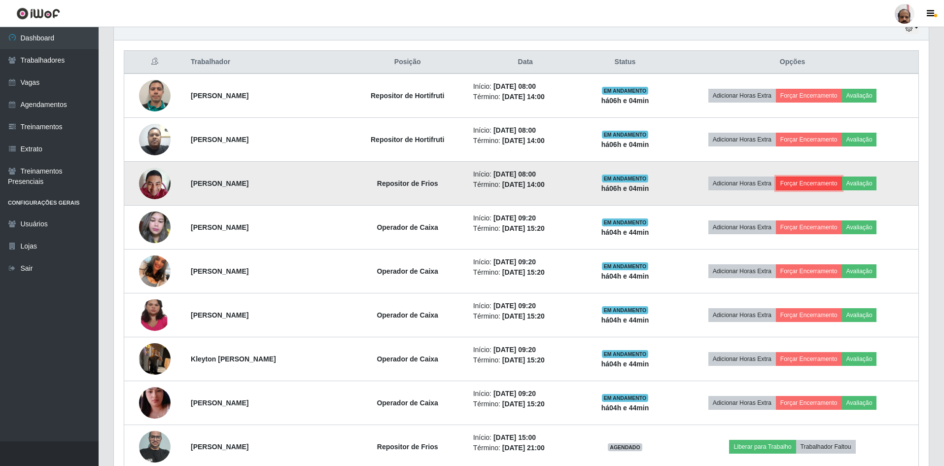
click at [821, 184] on button "Forçar Encerramento" at bounding box center [809, 184] width 66 height 14
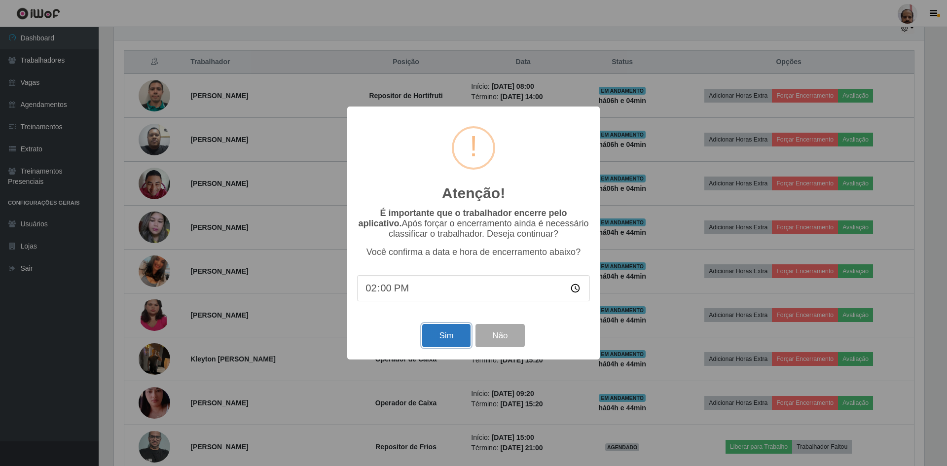
click at [446, 329] on button "Sim" at bounding box center [446, 335] width 48 height 23
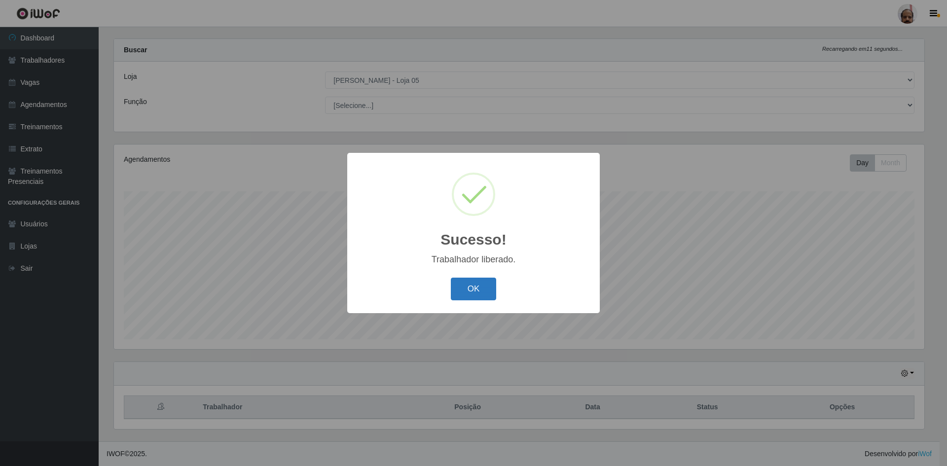
click at [482, 288] on button "OK" at bounding box center [474, 289] width 46 height 23
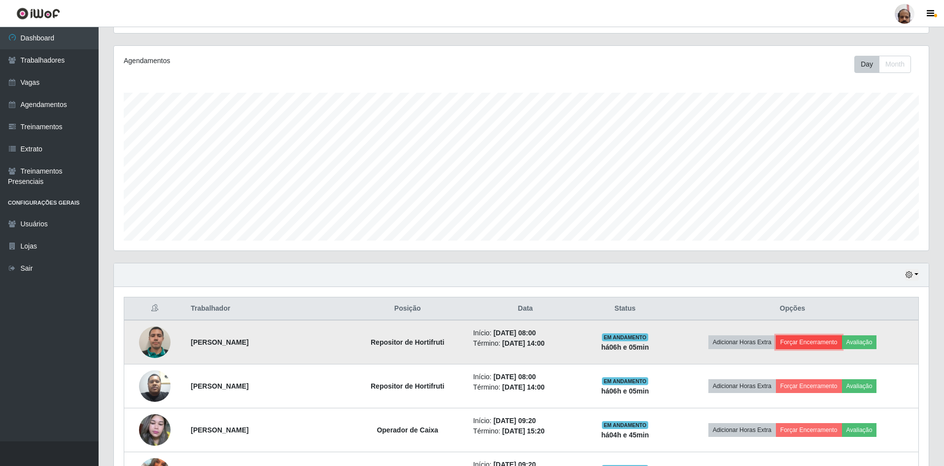
click at [809, 346] on button "Forçar Encerramento" at bounding box center [809, 342] width 66 height 14
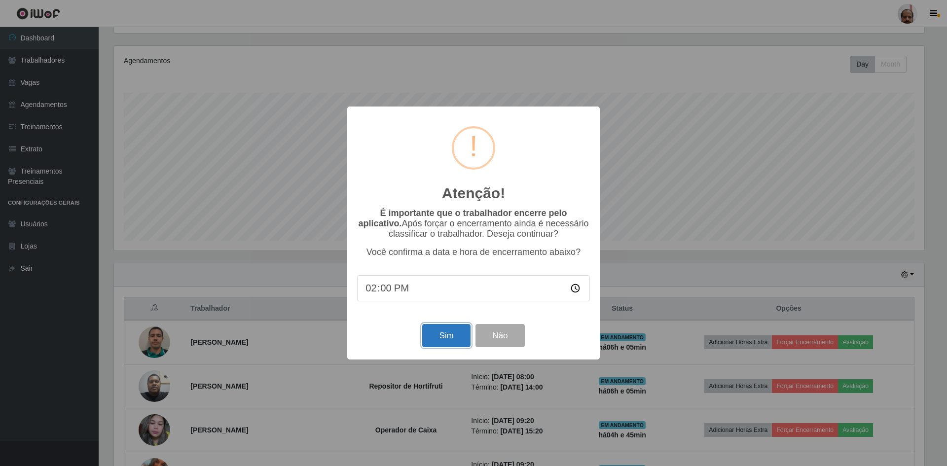
click at [443, 334] on button "Sim" at bounding box center [446, 335] width 48 height 23
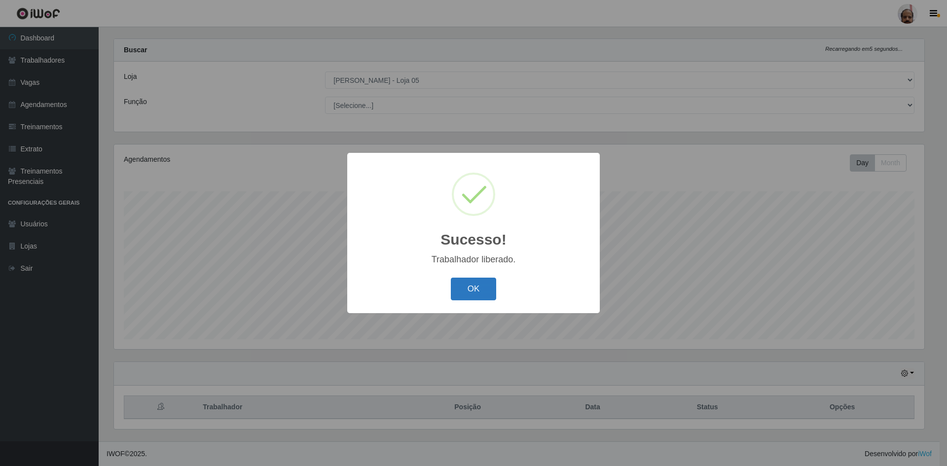
click at [474, 289] on button "OK" at bounding box center [474, 289] width 46 height 23
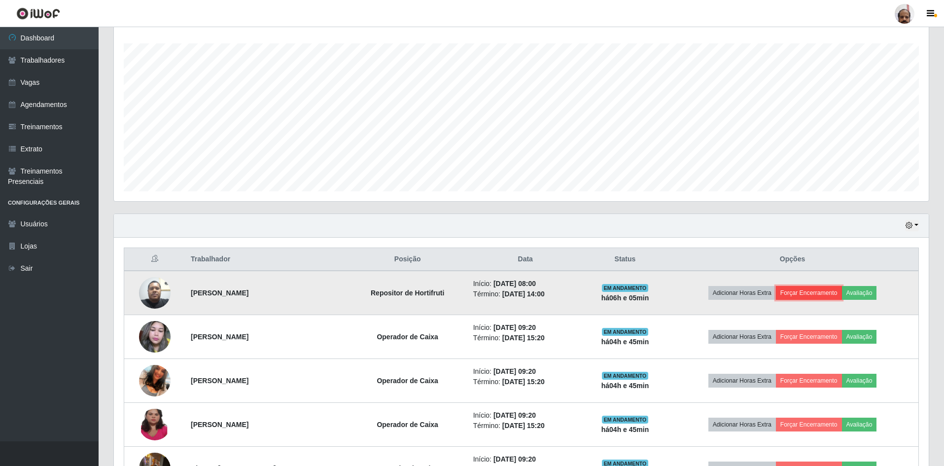
click at [803, 291] on button "Forçar Encerramento" at bounding box center [809, 293] width 66 height 14
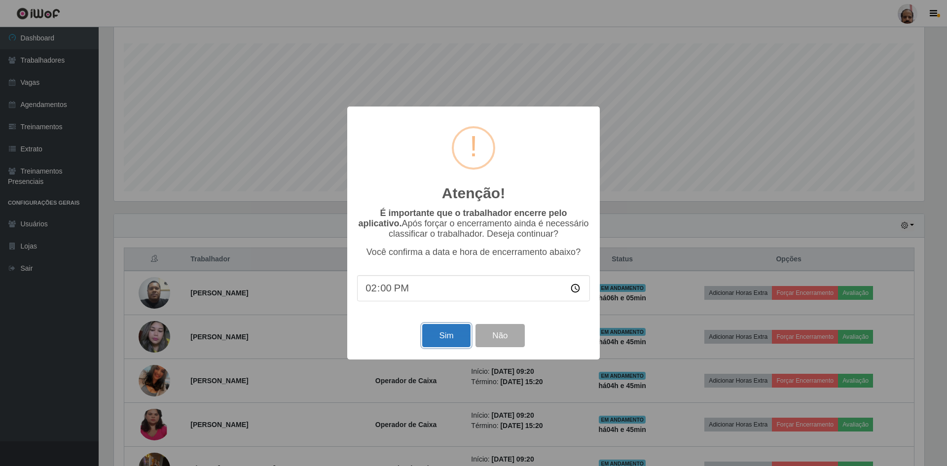
click at [438, 336] on button "Sim" at bounding box center [446, 335] width 48 height 23
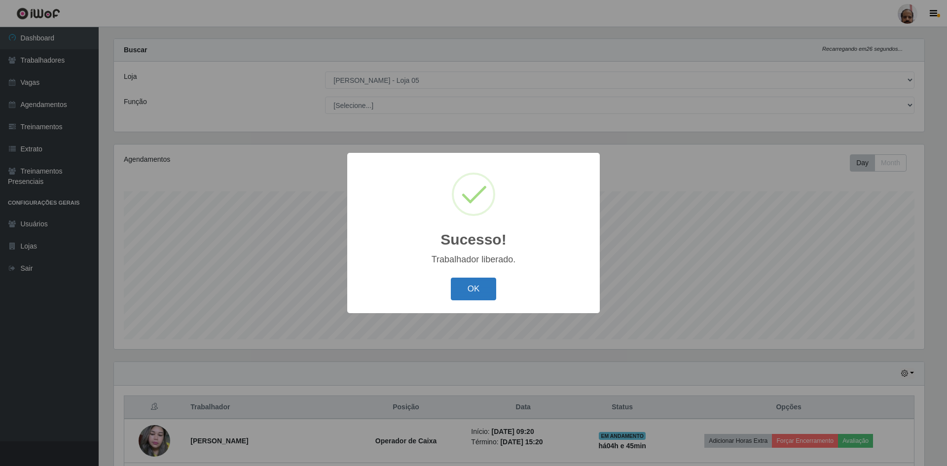
drag, startPoint x: 470, startPoint y: 300, endPoint x: 469, endPoint y: 295, distance: 5.0
click at [469, 299] on button "OK" at bounding box center [474, 289] width 46 height 23
